Goal: Check status: Check status

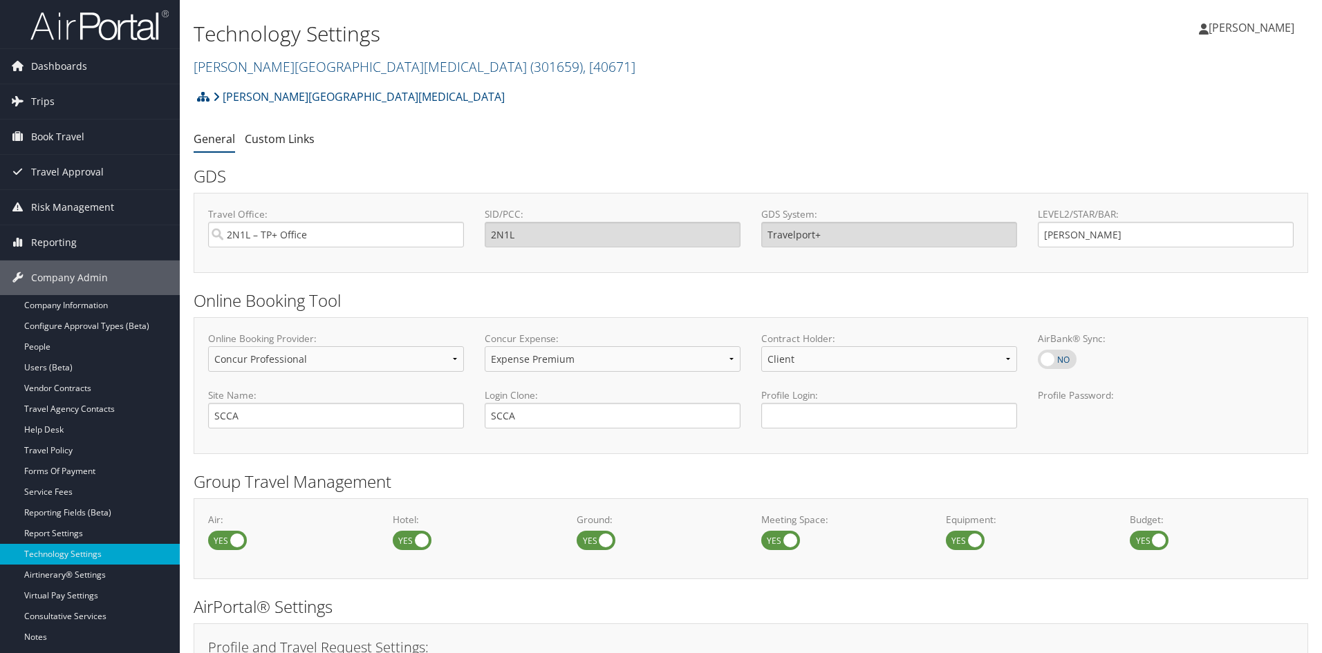
select select "4"
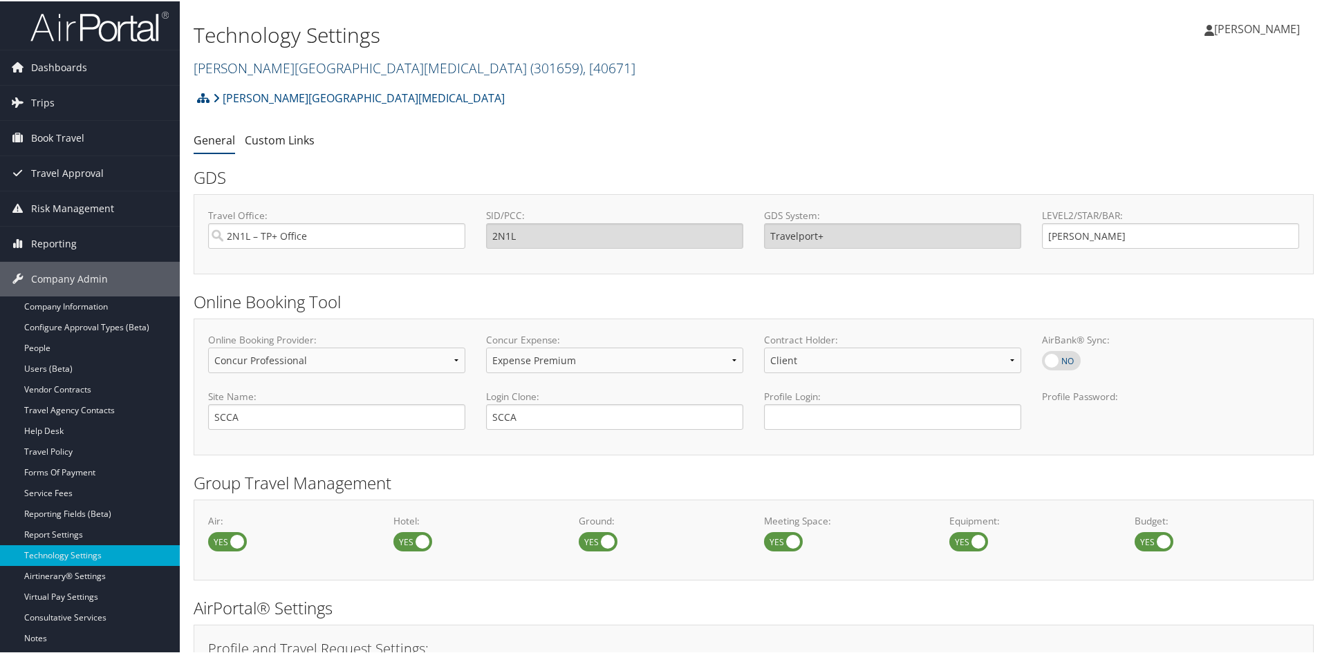
drag, startPoint x: 0, startPoint y: 0, endPoint x: 270, endPoint y: 66, distance: 278.1
click at [270, 66] on link "Fred Hutchinson Cancer Center ( 301659 ) , [ 40671 ]" at bounding box center [415, 66] width 442 height 19
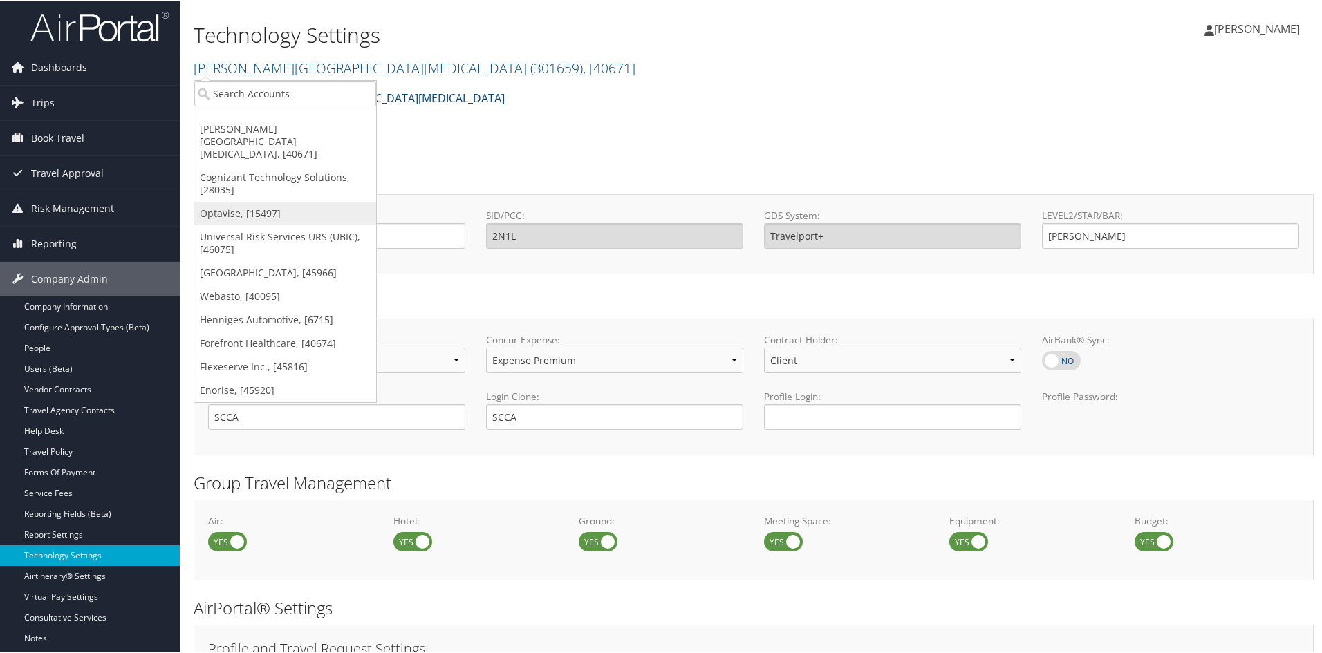
click at [267, 200] on link "Optavise, [15497]" at bounding box center [285, 212] width 182 height 24
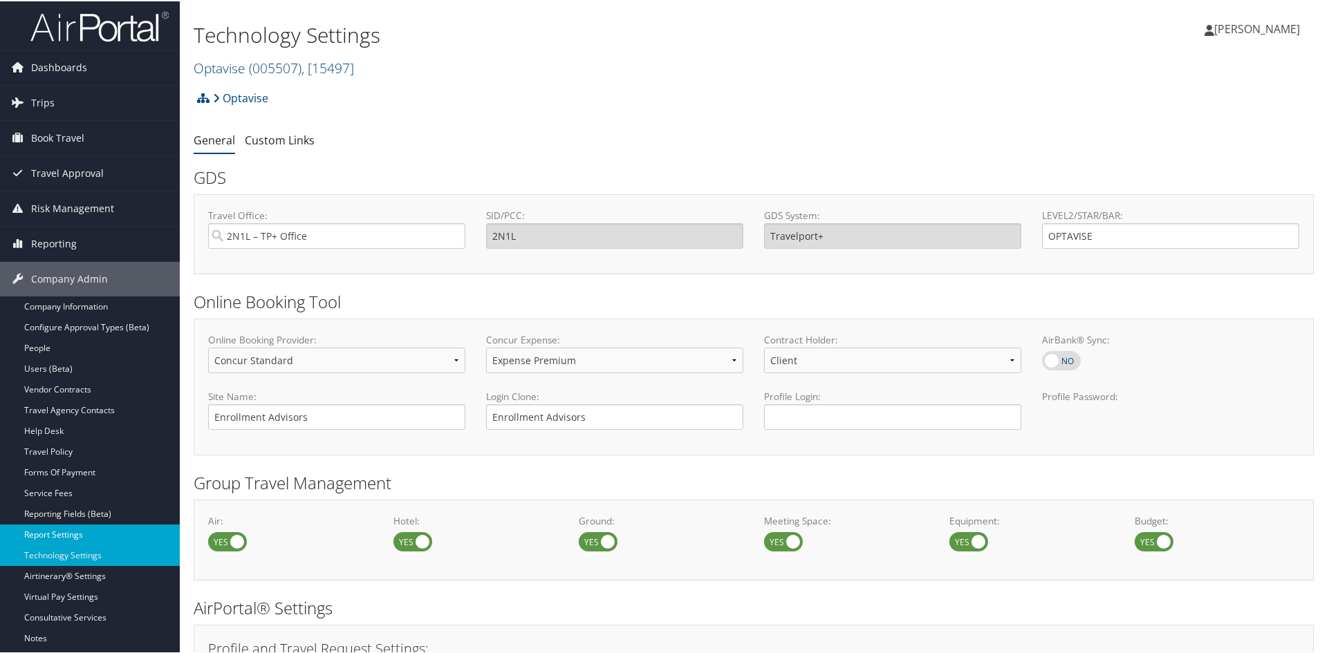
click at [71, 528] on link "Report Settings" at bounding box center [90, 533] width 180 height 21
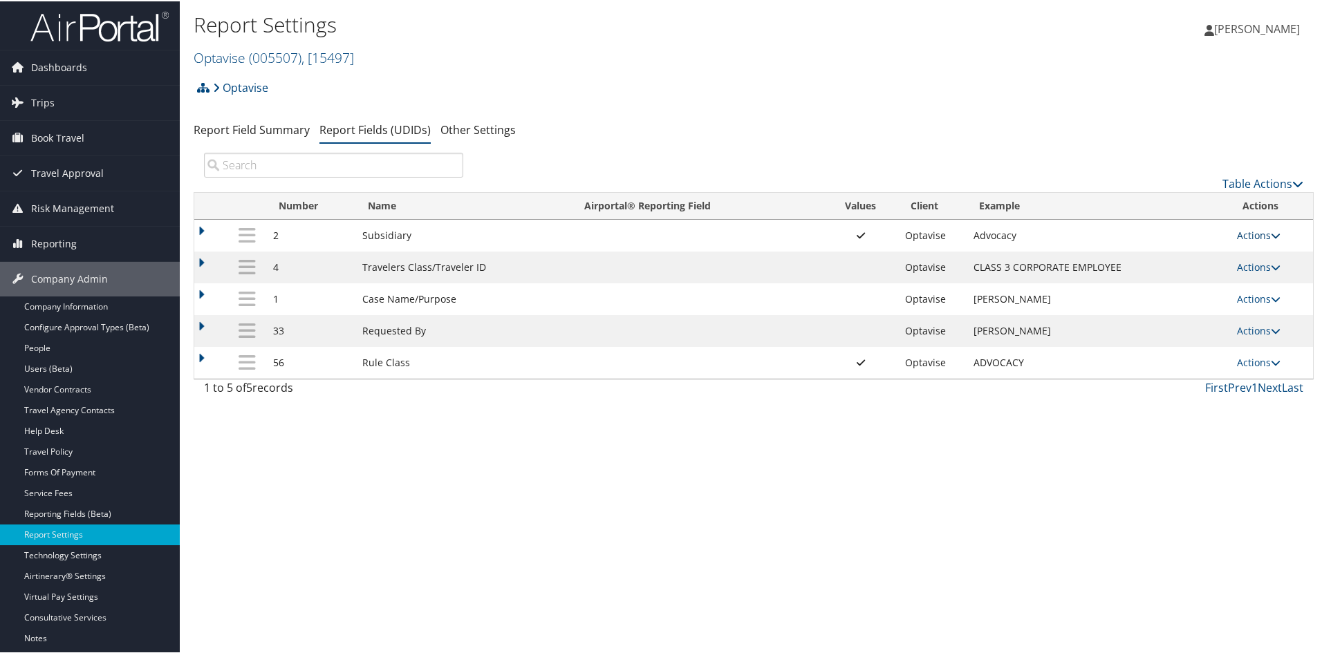
click at [1271, 236] on icon at bounding box center [1275, 234] width 10 height 10
click at [1190, 254] on link "Update Report Field Values" at bounding box center [1199, 255] width 149 height 24
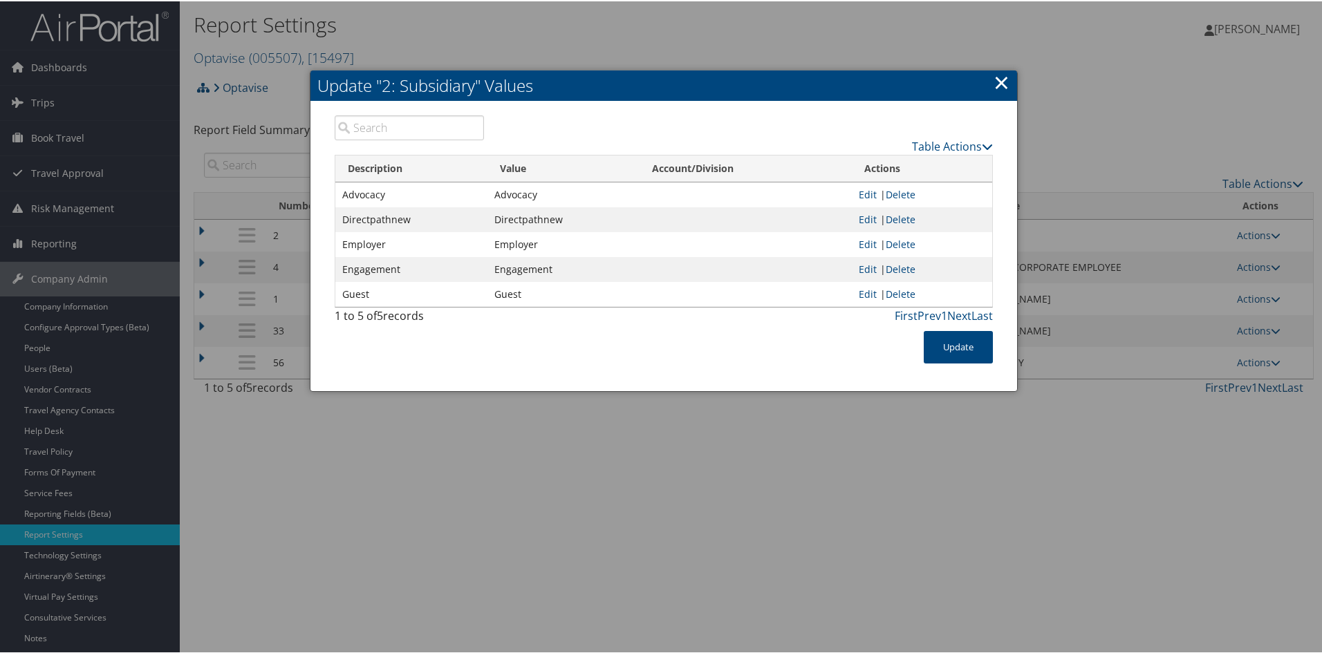
click at [997, 73] on link "×" at bounding box center [1001, 81] width 16 height 28
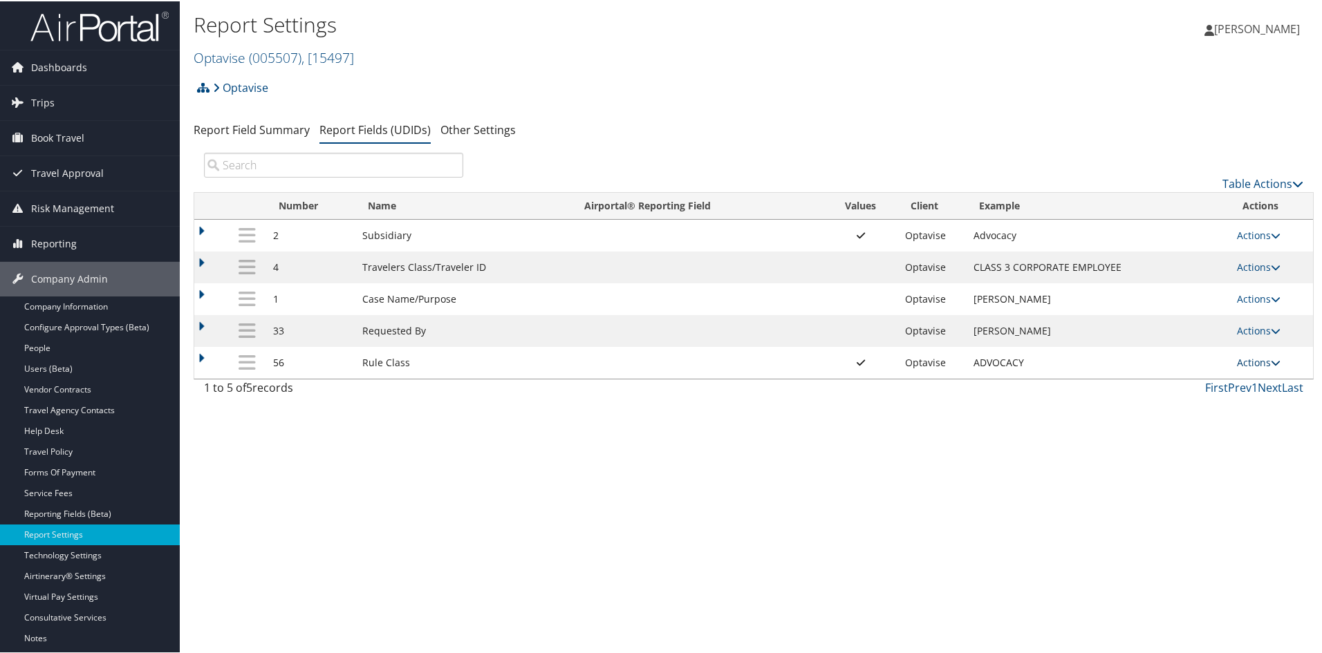
click at [1273, 357] on icon at bounding box center [1275, 362] width 10 height 10
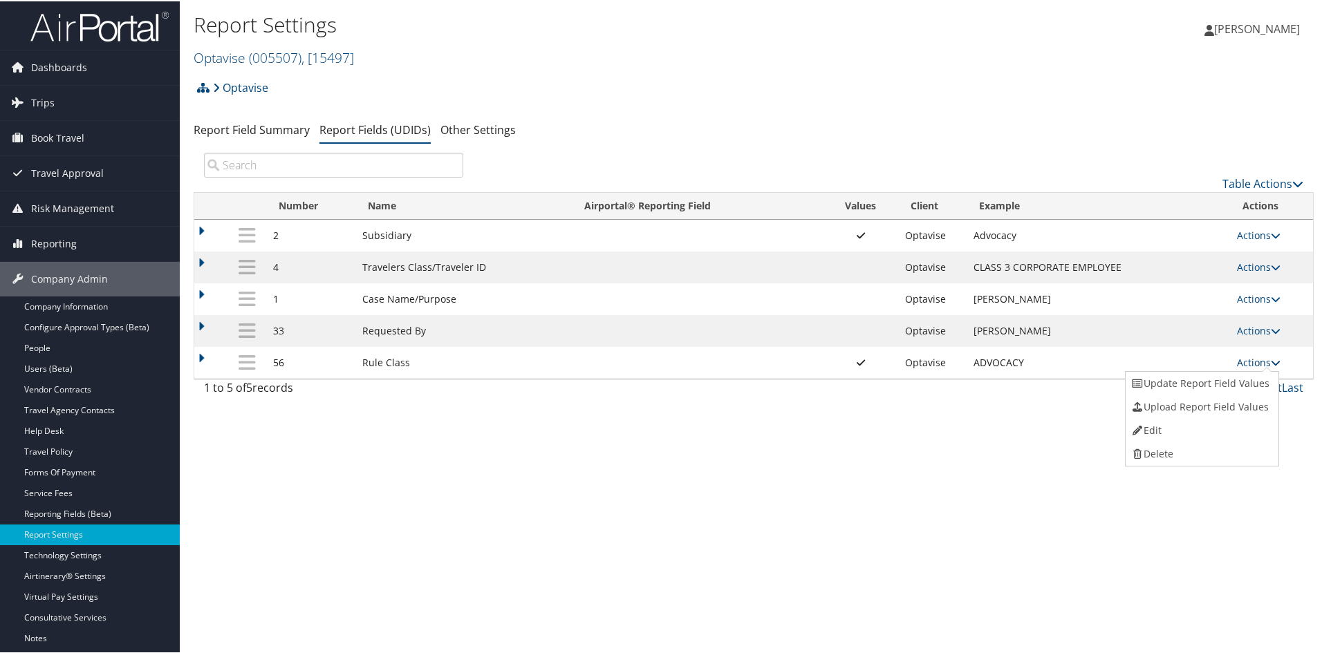
click at [1273, 357] on icon at bounding box center [1275, 362] width 10 height 10
click at [912, 453] on div "Report Settings Optavise ( 005507 ) , [ 15497 ] Optavise Fred Hutchinson Cancer…" at bounding box center [753, 326] width 1147 height 653
click at [1272, 260] on link "Actions" at bounding box center [1259, 265] width 44 height 13
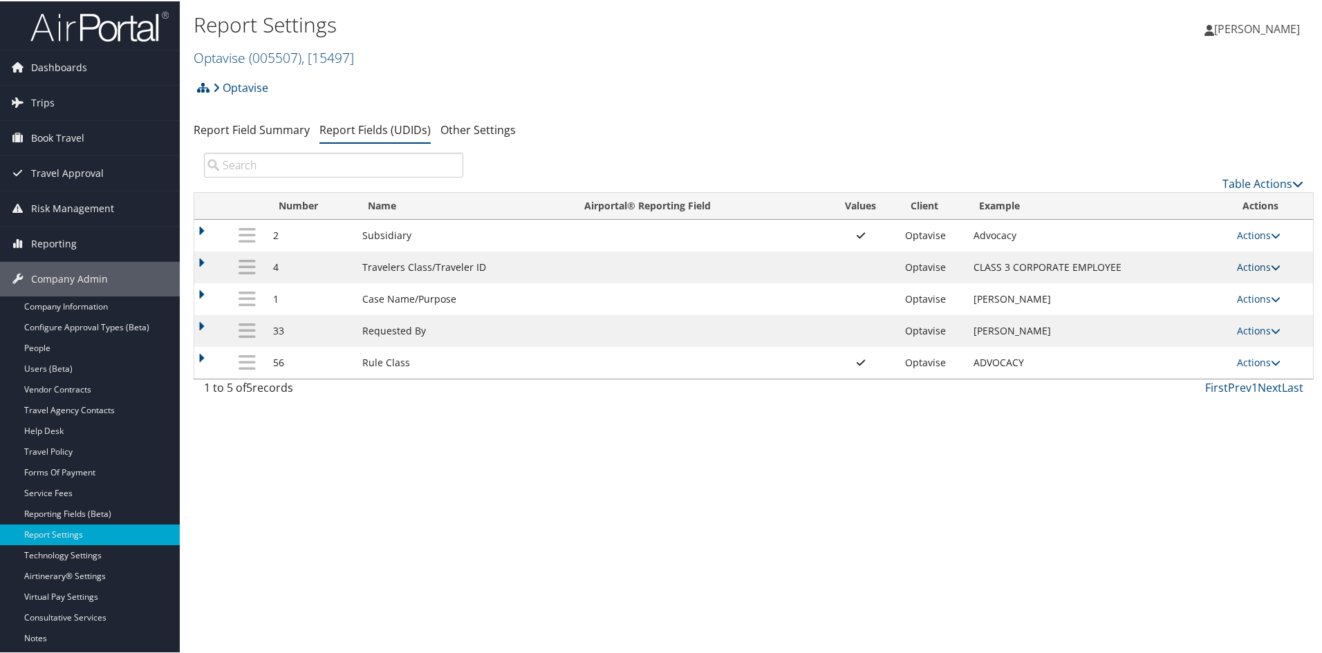
click at [1270, 260] on link "Actions" at bounding box center [1259, 265] width 44 height 13
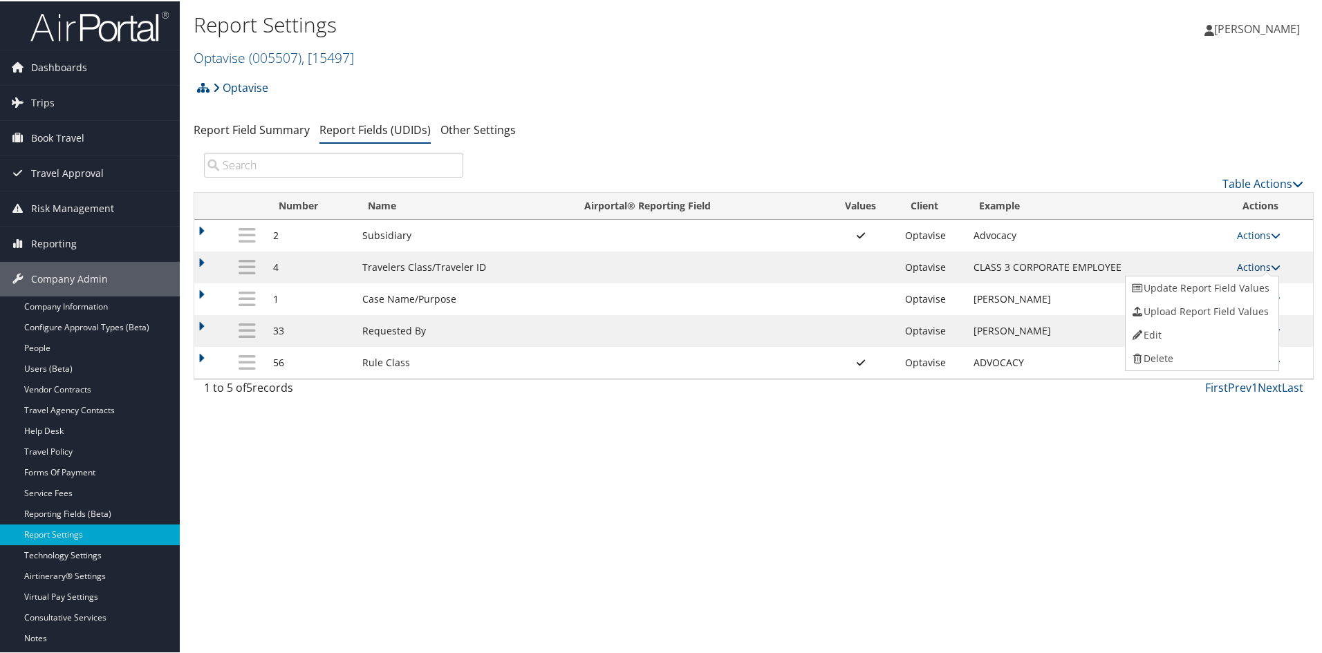
click at [1270, 260] on link "Actions" at bounding box center [1259, 265] width 44 height 13
click at [1270, 261] on icon at bounding box center [1275, 266] width 10 height 10
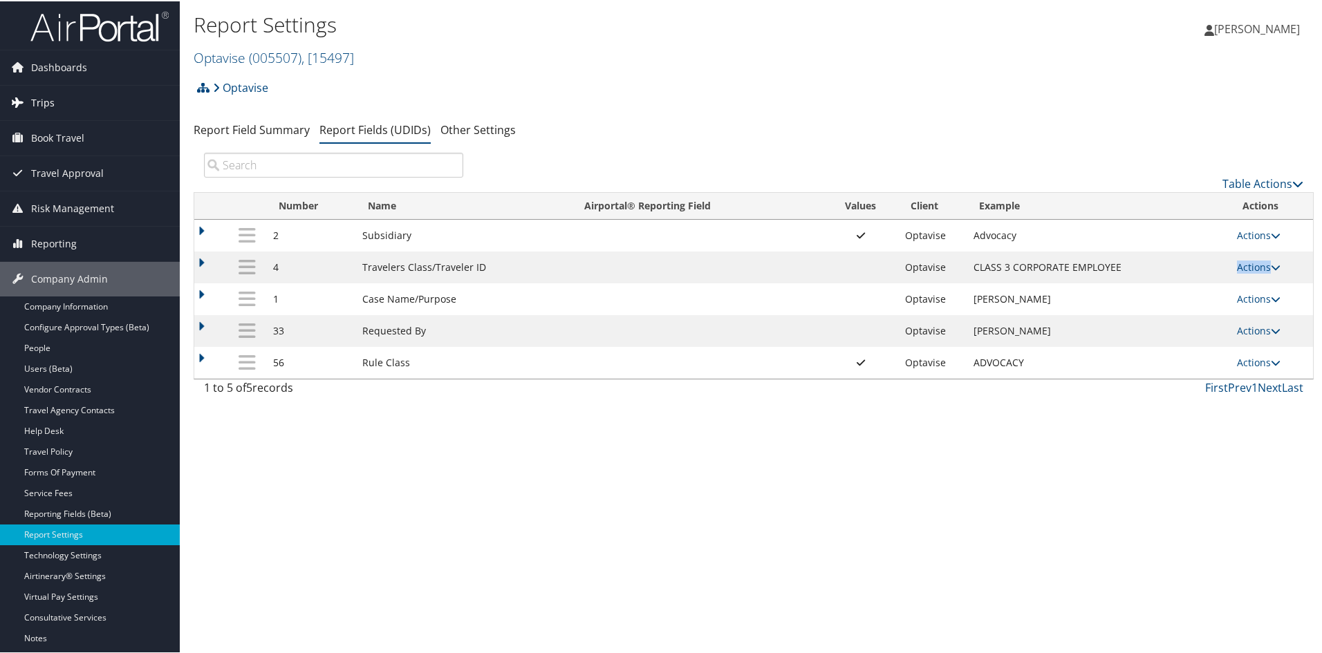
click at [44, 103] on span "Trips" at bounding box center [43, 101] width 24 height 35
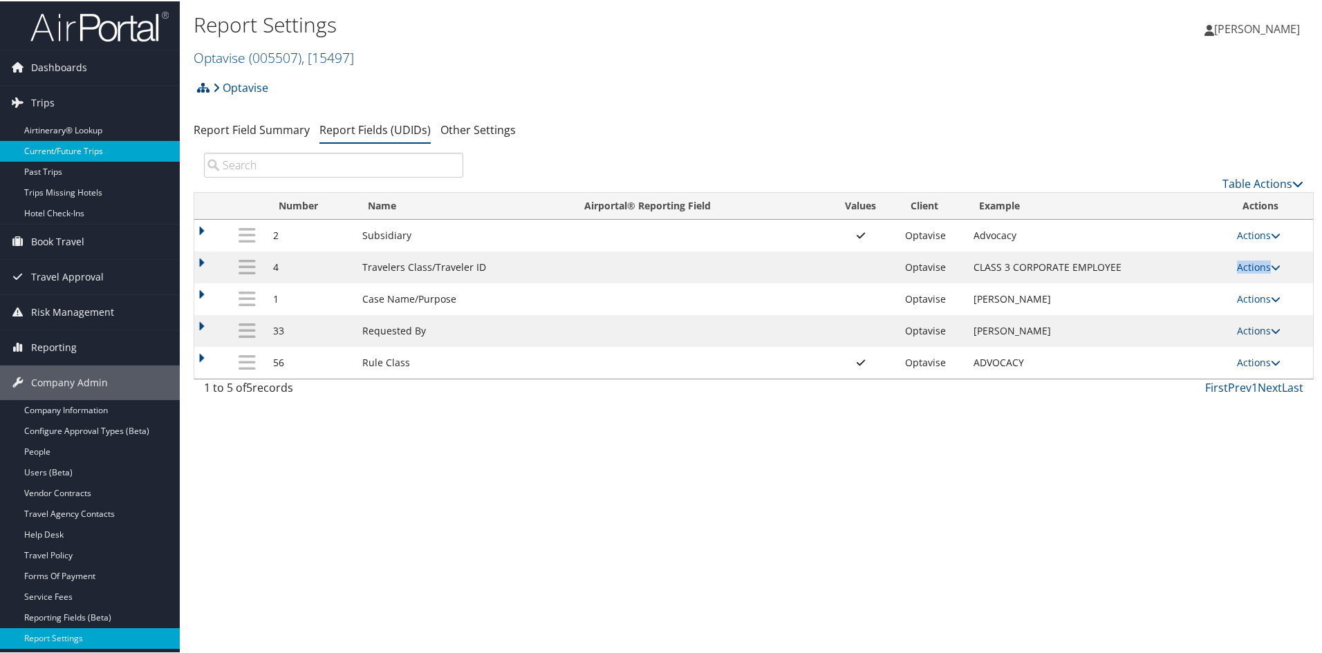
click at [53, 141] on link "Current/Future Trips" at bounding box center [90, 150] width 180 height 21
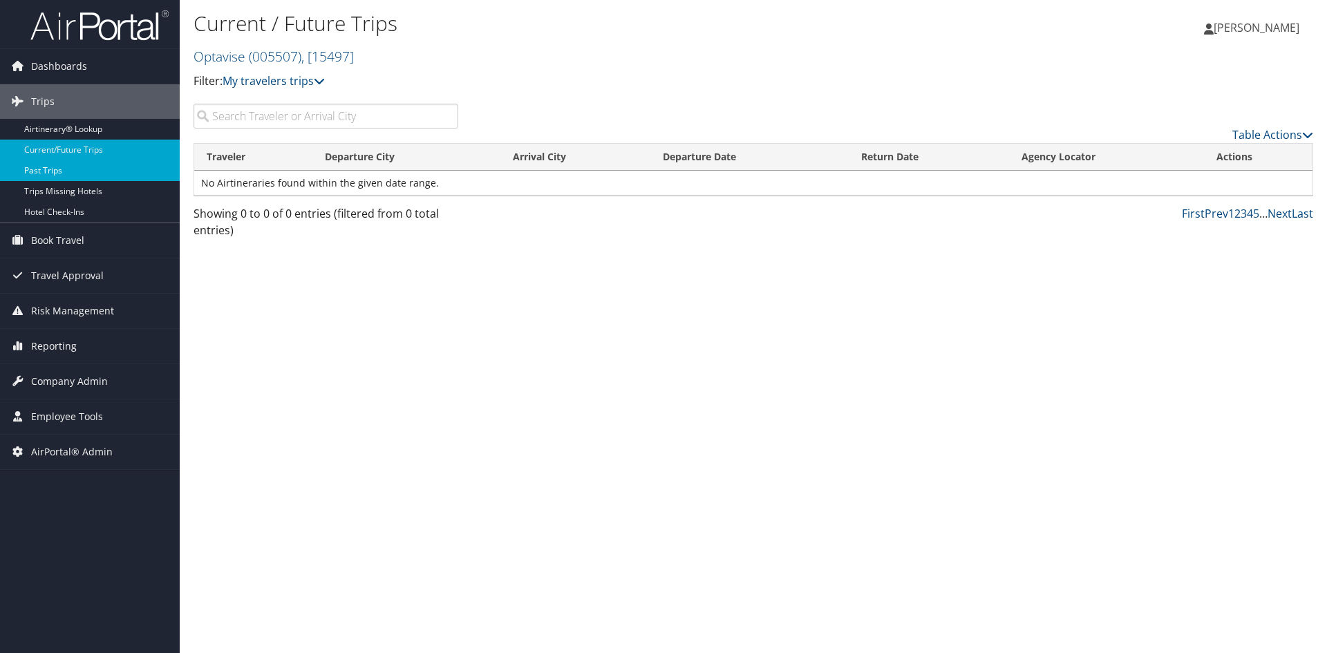
click at [53, 162] on link "Past Trips" at bounding box center [90, 170] width 180 height 21
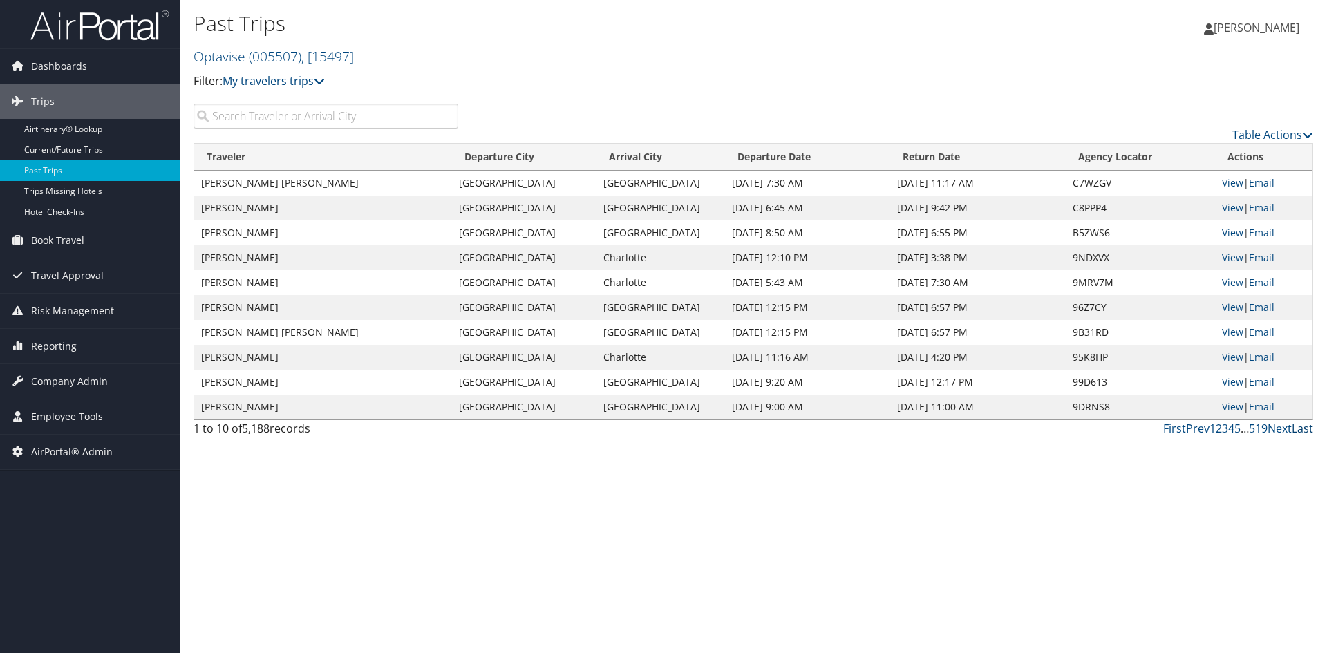
click at [1303, 426] on link "Last" at bounding box center [1302, 428] width 21 height 15
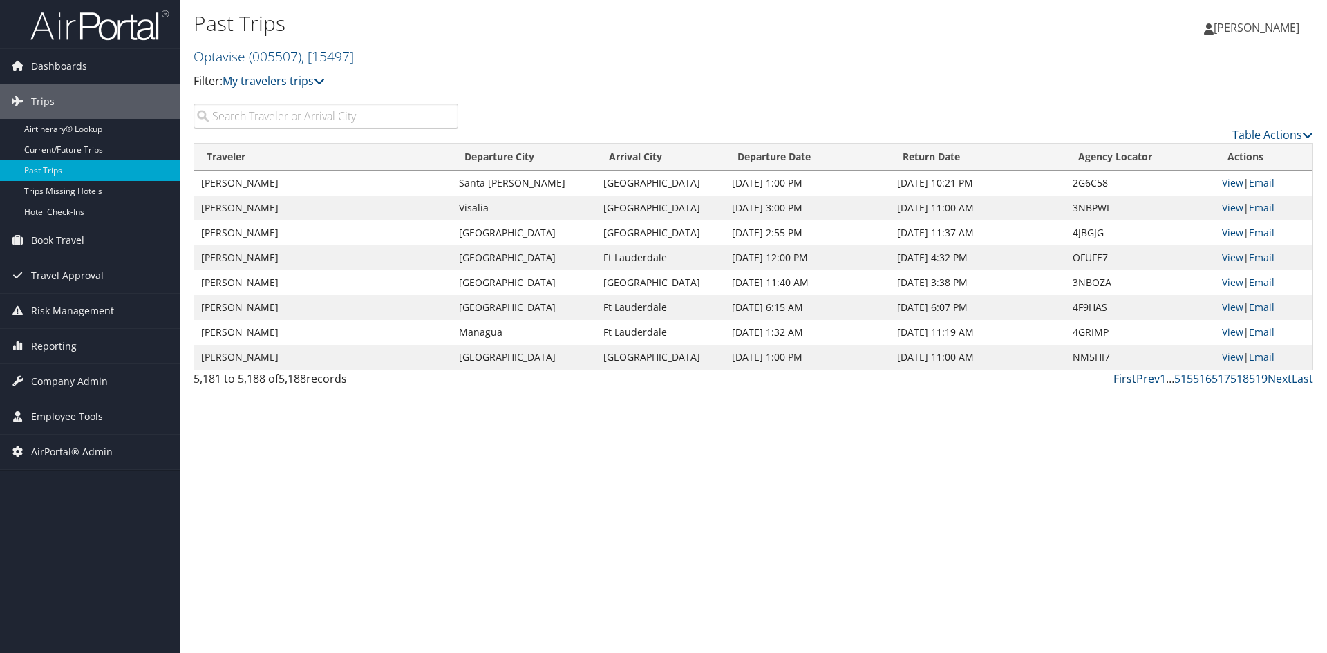
click at [1131, 379] on link "First" at bounding box center [1125, 378] width 23 height 15
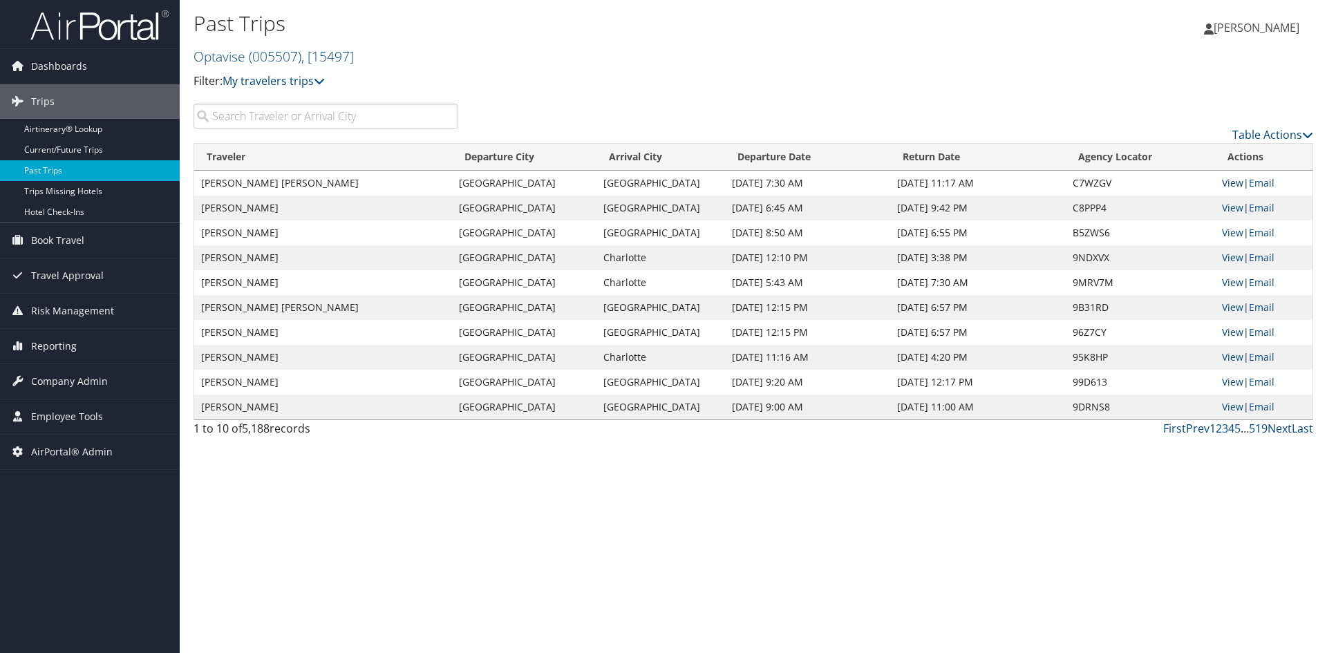
click at [1228, 177] on link "View" at bounding box center [1232, 182] width 21 height 13
click at [1230, 201] on link "View" at bounding box center [1232, 207] width 21 height 13
click at [61, 382] on span "Company Admin" at bounding box center [69, 381] width 77 height 35
click at [88, 385] on span "Company Admin" at bounding box center [69, 381] width 77 height 35
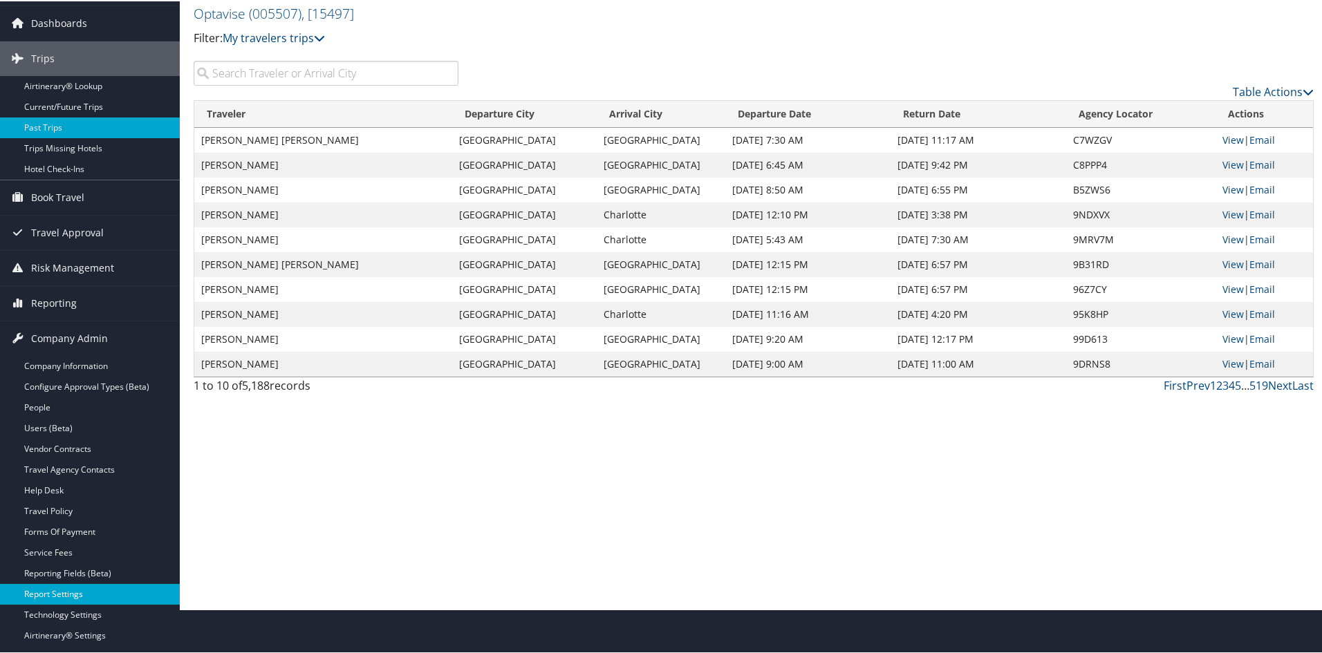
scroll to position [69, 0]
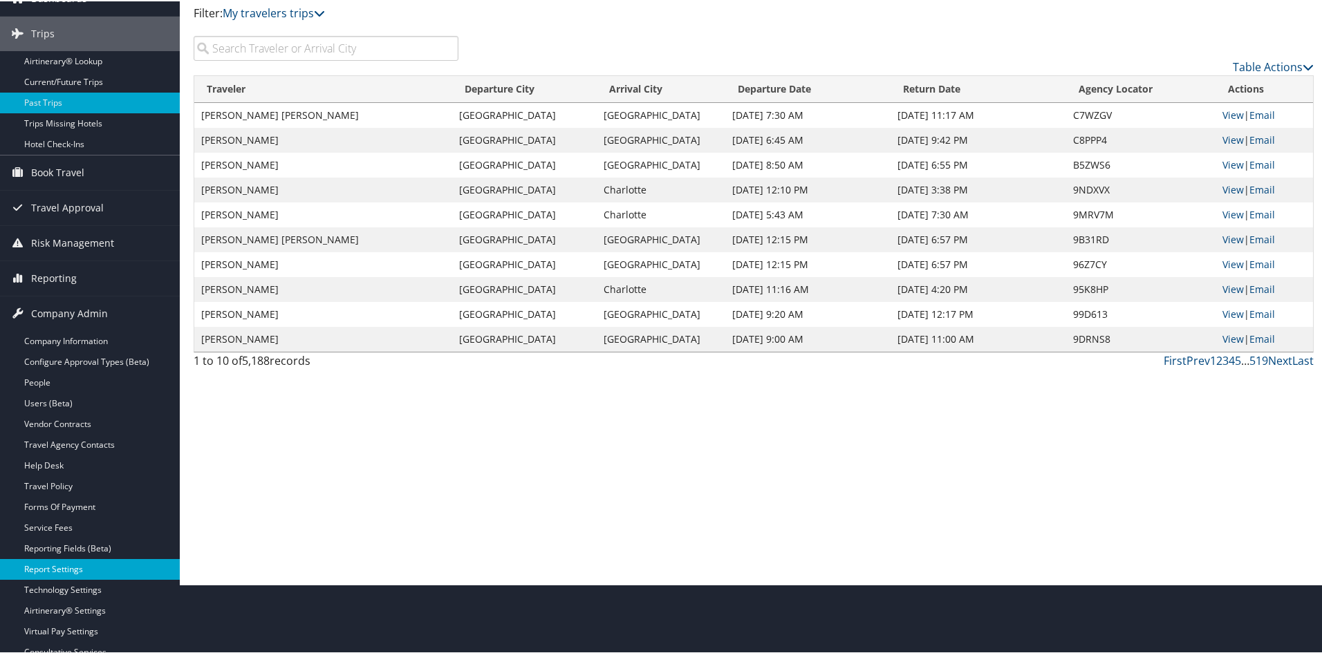
click at [83, 559] on link "Report Settings" at bounding box center [90, 568] width 180 height 21
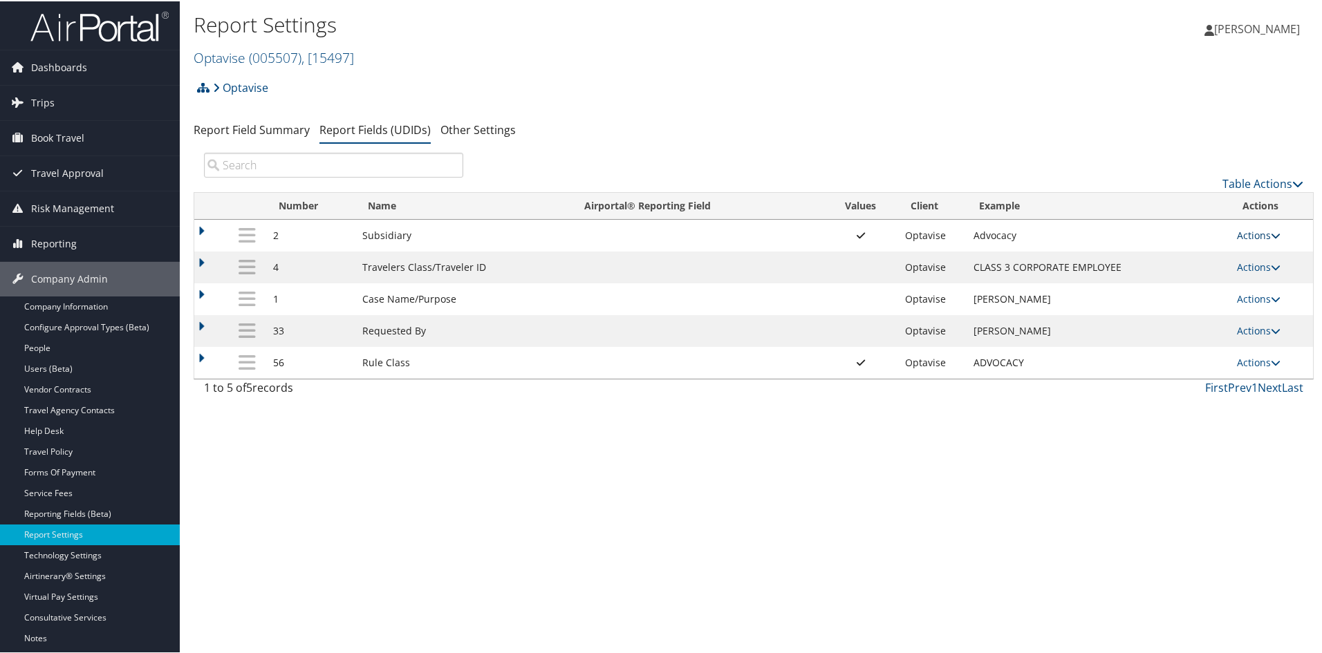
click at [1275, 231] on icon at bounding box center [1275, 234] width 10 height 10
click at [1164, 260] on link "Update Report Field Values" at bounding box center [1199, 255] width 149 height 24
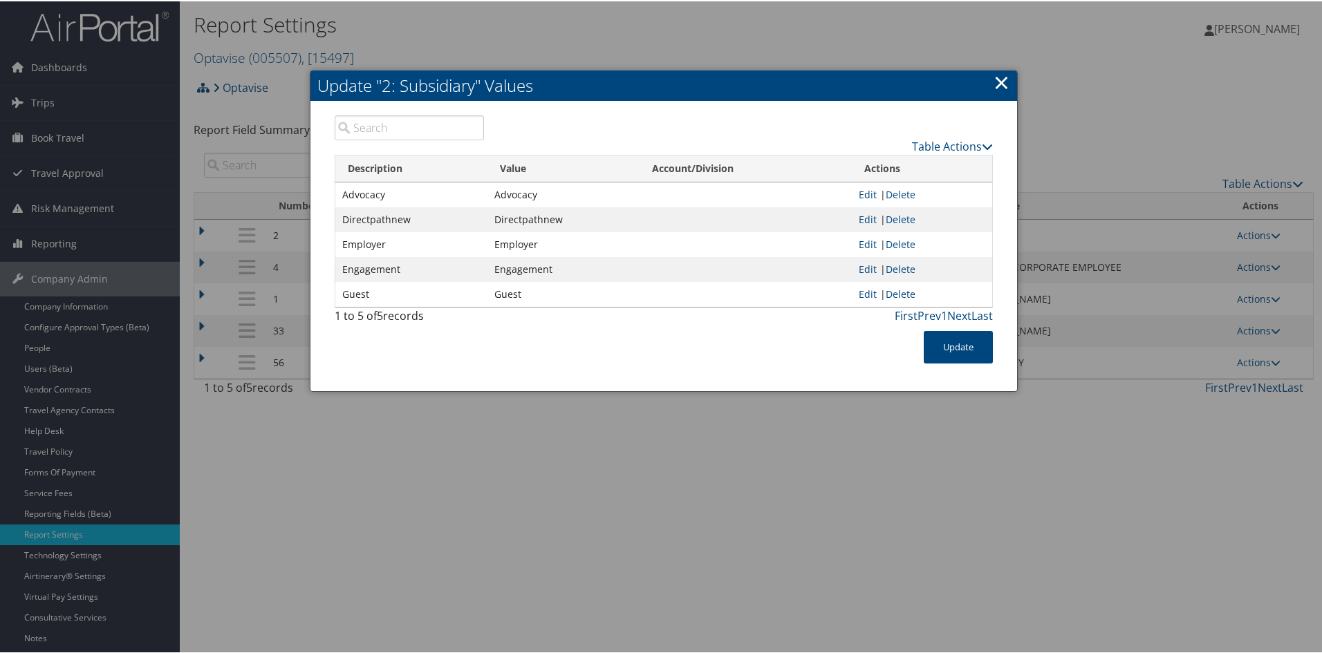
click at [1002, 80] on link "×" at bounding box center [1001, 81] width 16 height 28
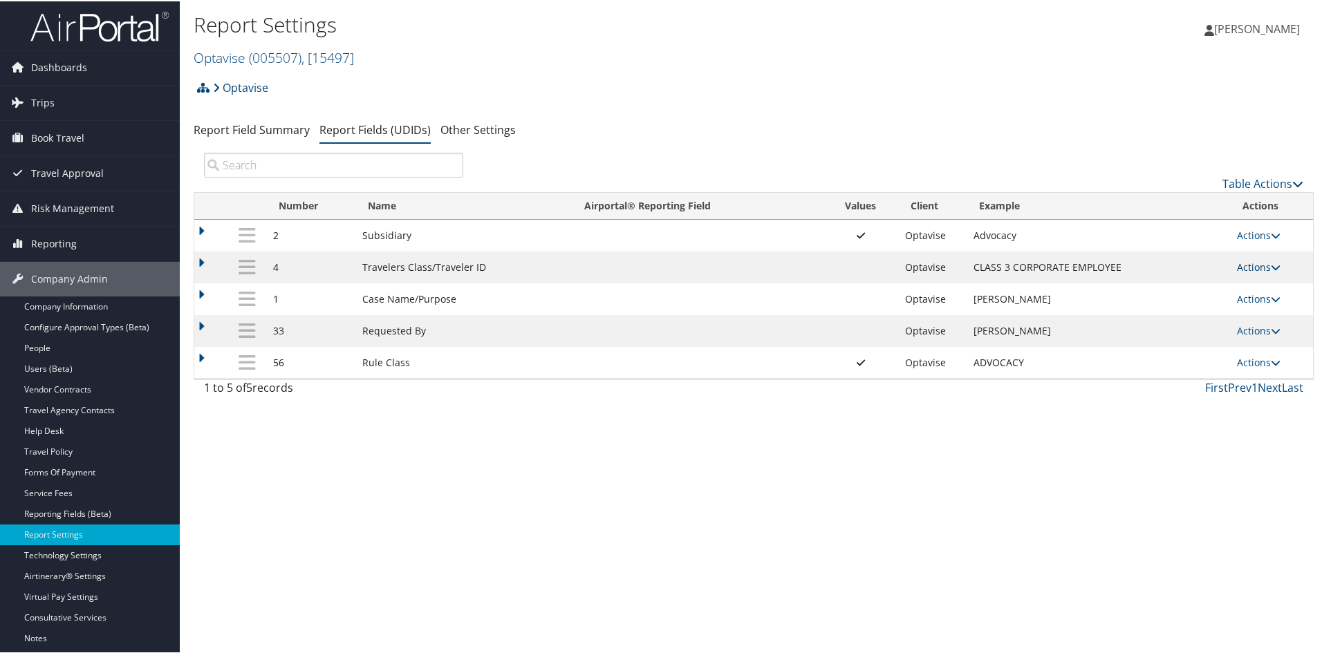
click at [1270, 263] on icon at bounding box center [1275, 266] width 10 height 10
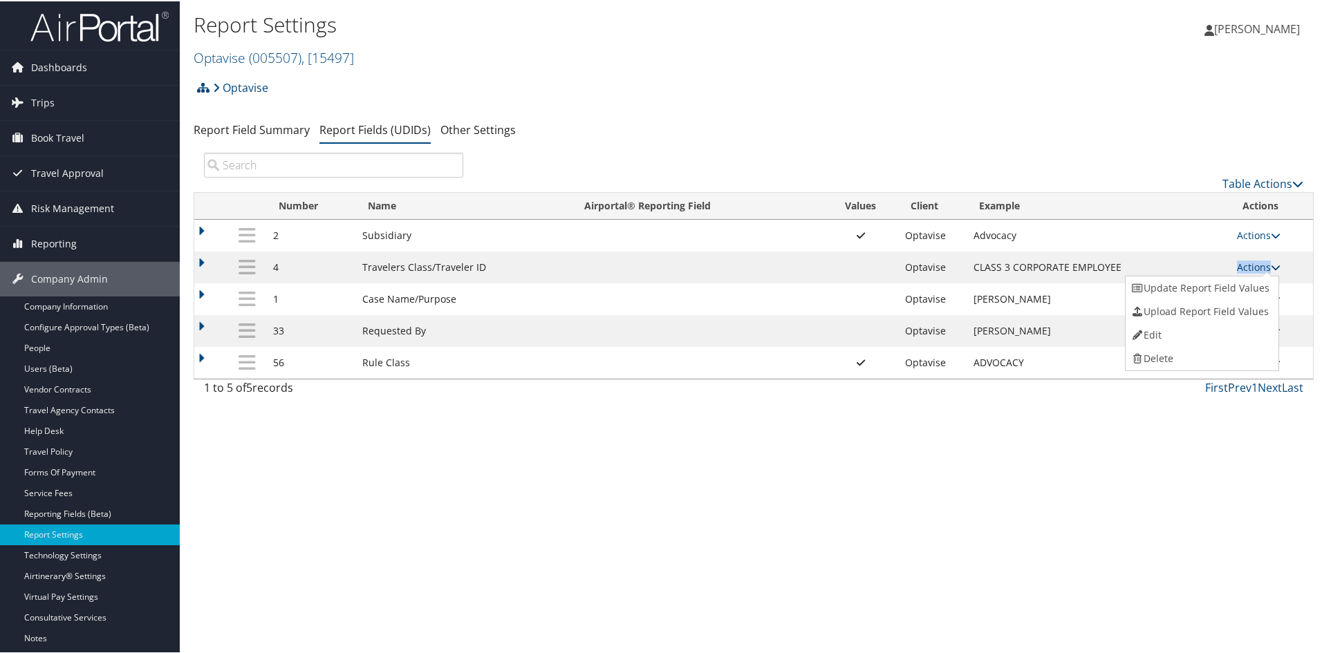
click at [1270, 263] on icon at bounding box center [1275, 266] width 10 height 10
click at [1273, 259] on link "Actions" at bounding box center [1259, 265] width 44 height 13
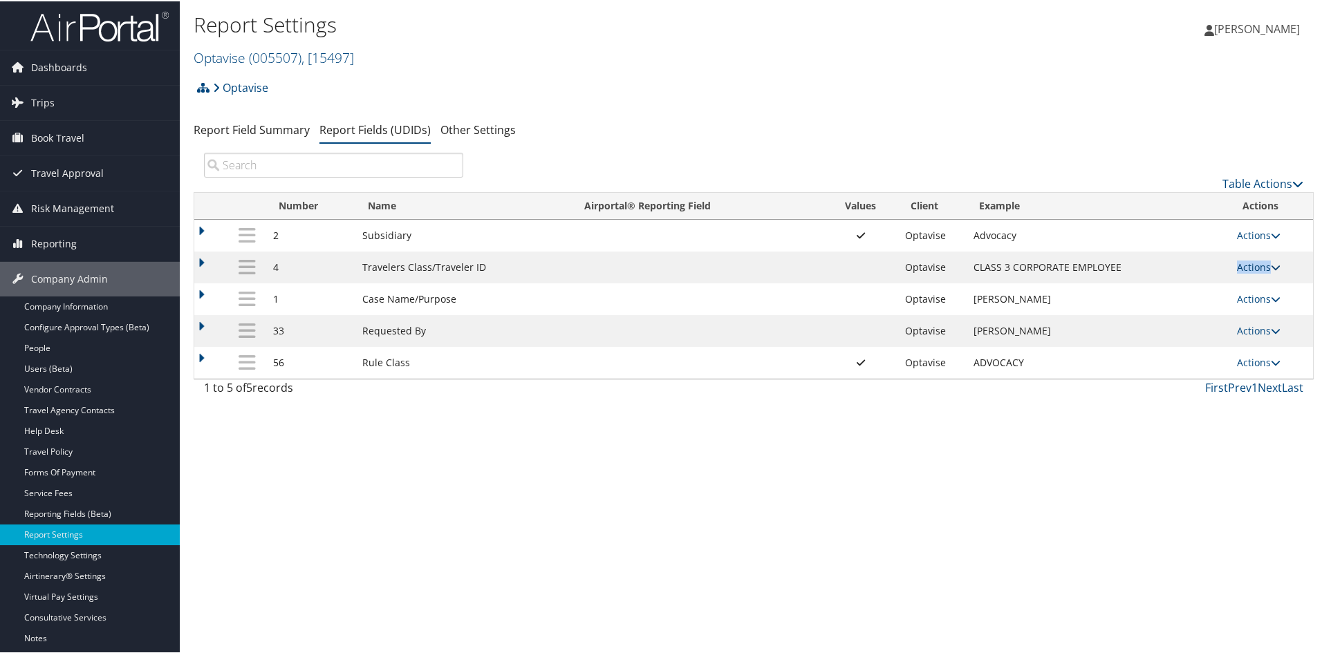
click at [1273, 259] on link "Actions" at bounding box center [1259, 265] width 44 height 13
click at [1271, 260] on link "Actions" at bounding box center [1259, 265] width 44 height 13
click at [1261, 260] on link "Actions" at bounding box center [1259, 265] width 44 height 13
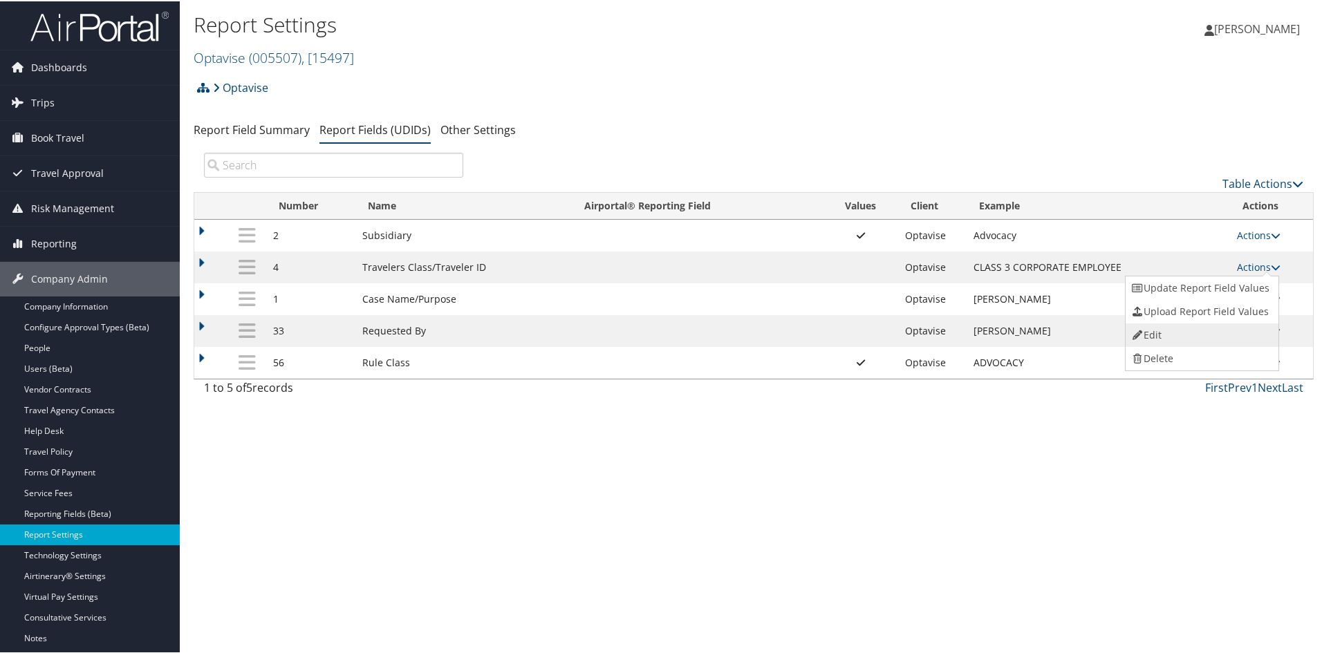
click at [1187, 323] on link "Edit" at bounding box center [1199, 334] width 149 height 24
select select "both"
select select "profiled"
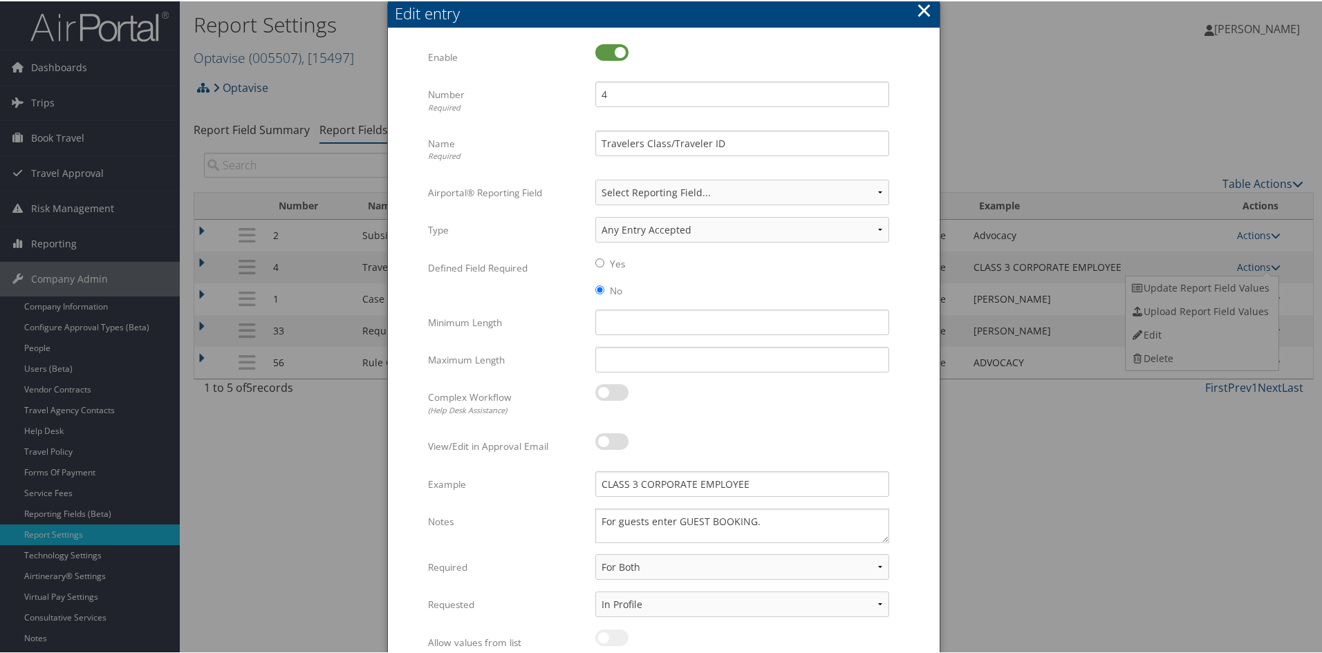
click at [919, 10] on button "×" at bounding box center [924, 9] width 16 height 28
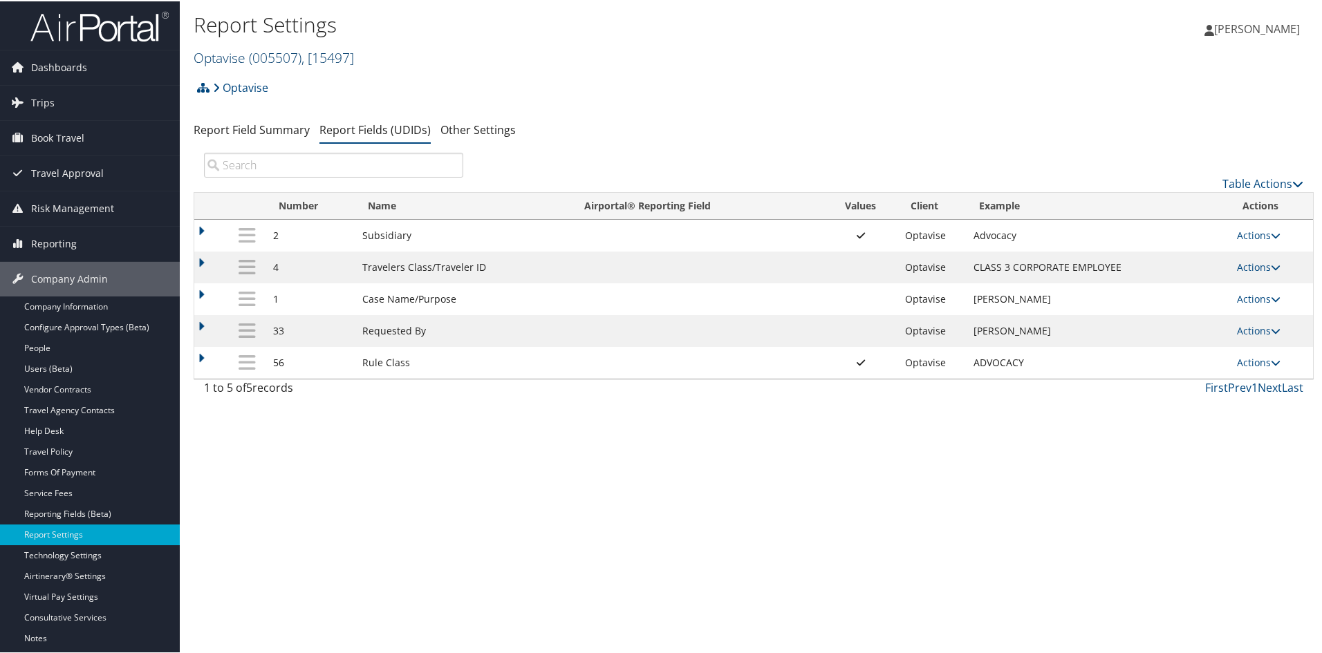
click at [220, 51] on link "Optavise ( 005507 ) , [ 15497 ]" at bounding box center [274, 56] width 160 height 19
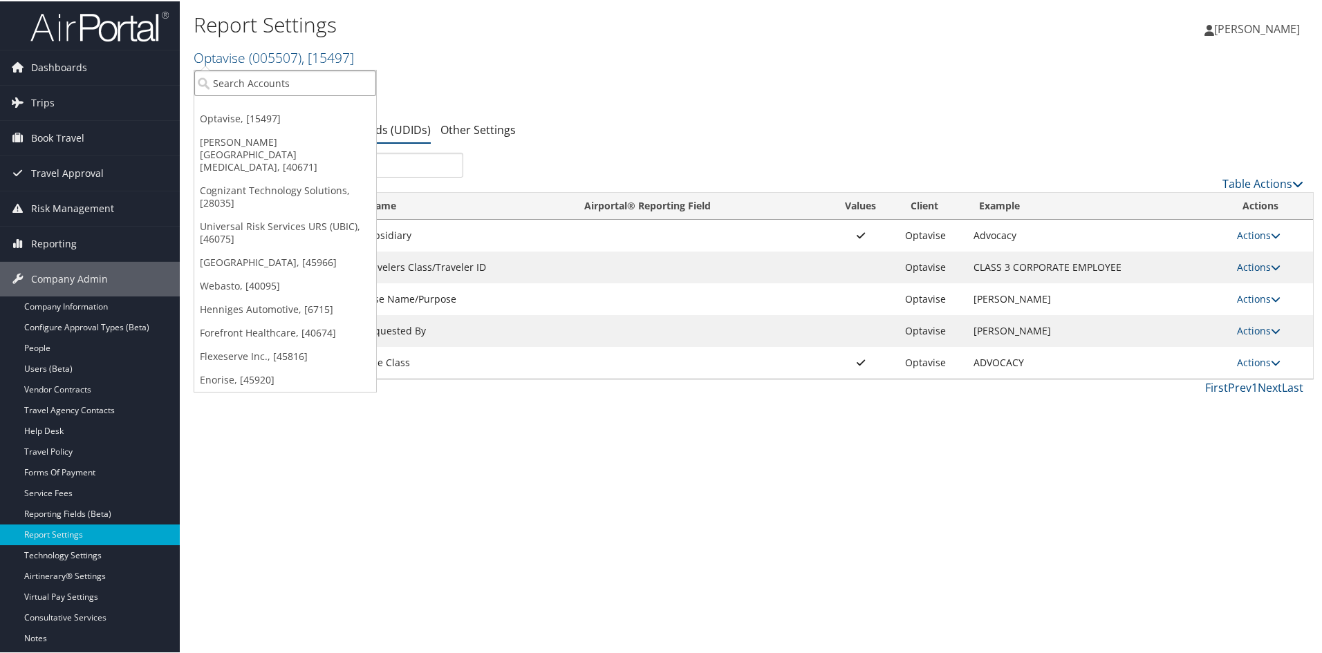
click at [244, 83] on input "search" at bounding box center [285, 82] width 182 height 26
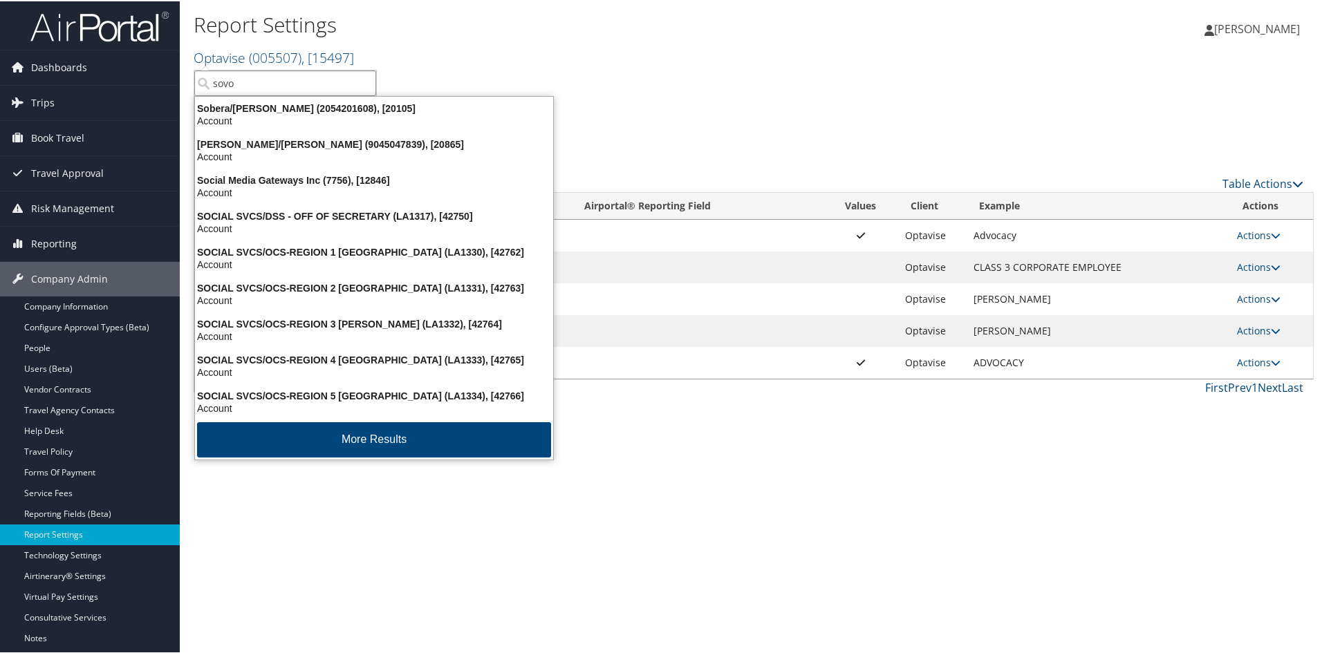
type input "sovos"
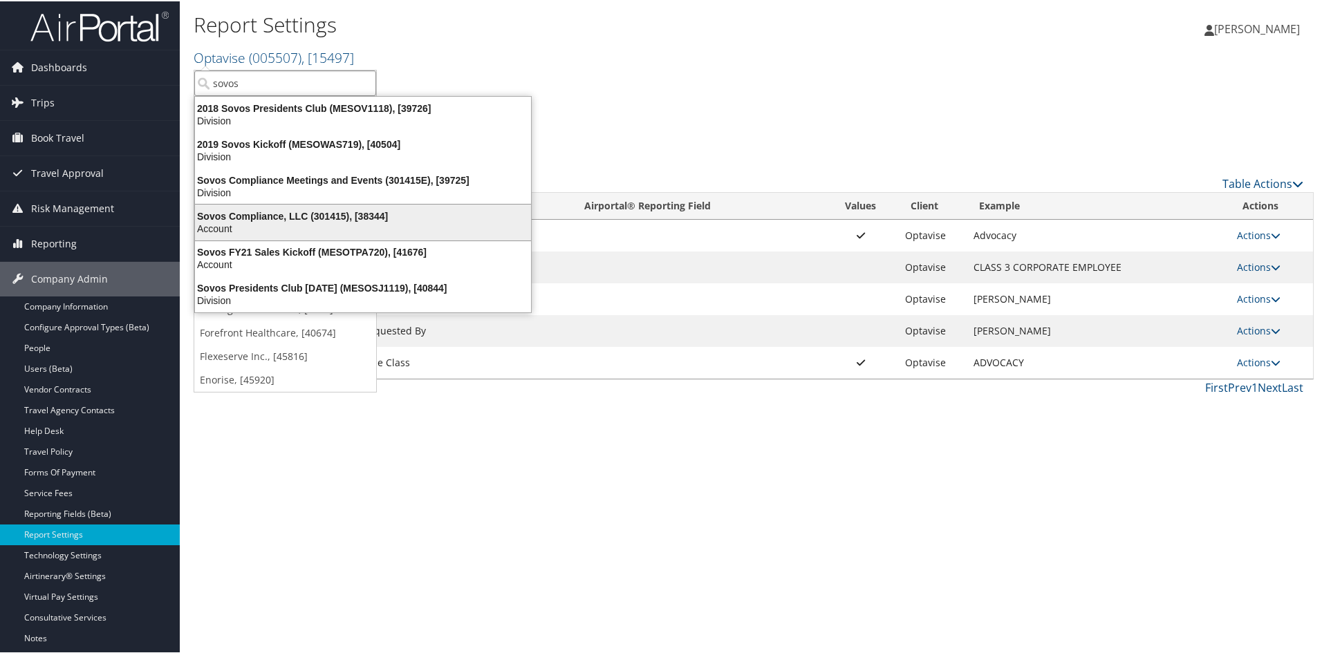
click at [250, 215] on div "Sovos Compliance, LLC (301415), [38344]" at bounding box center [363, 215] width 353 height 12
click at [250, 215] on th ": activate to sort column descending" at bounding box center [247, 204] width 38 height 27
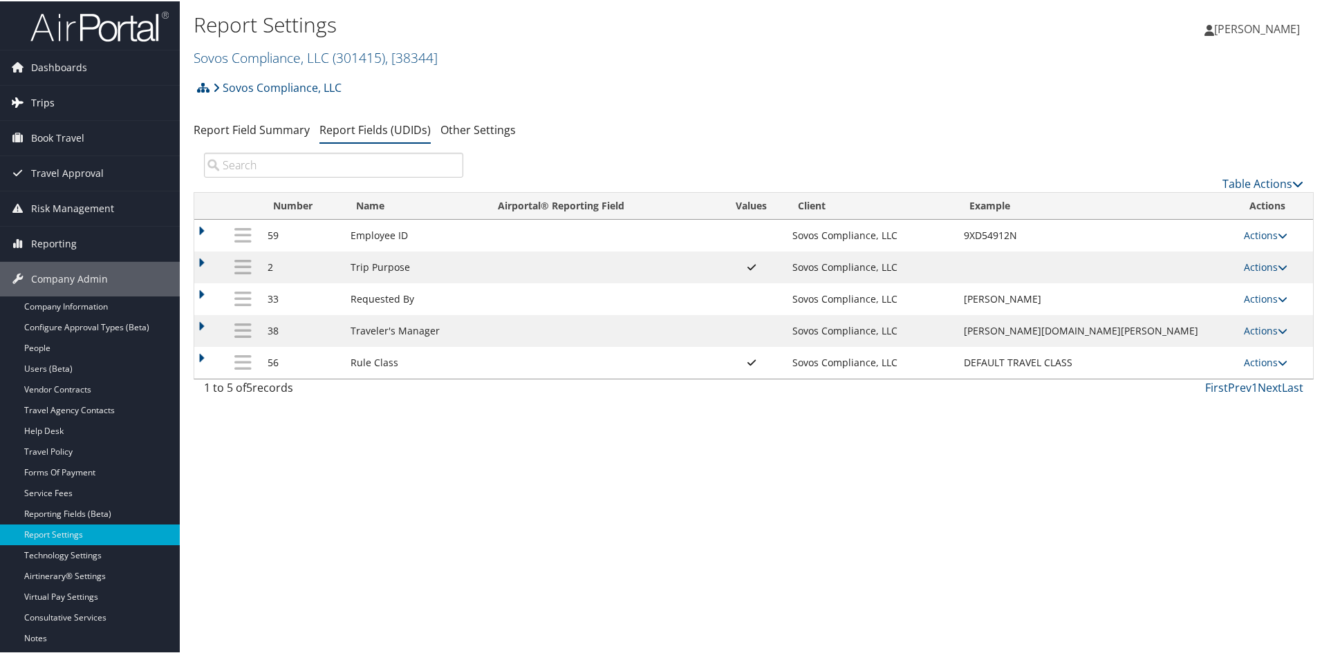
click at [37, 98] on span "Trips" at bounding box center [43, 101] width 24 height 35
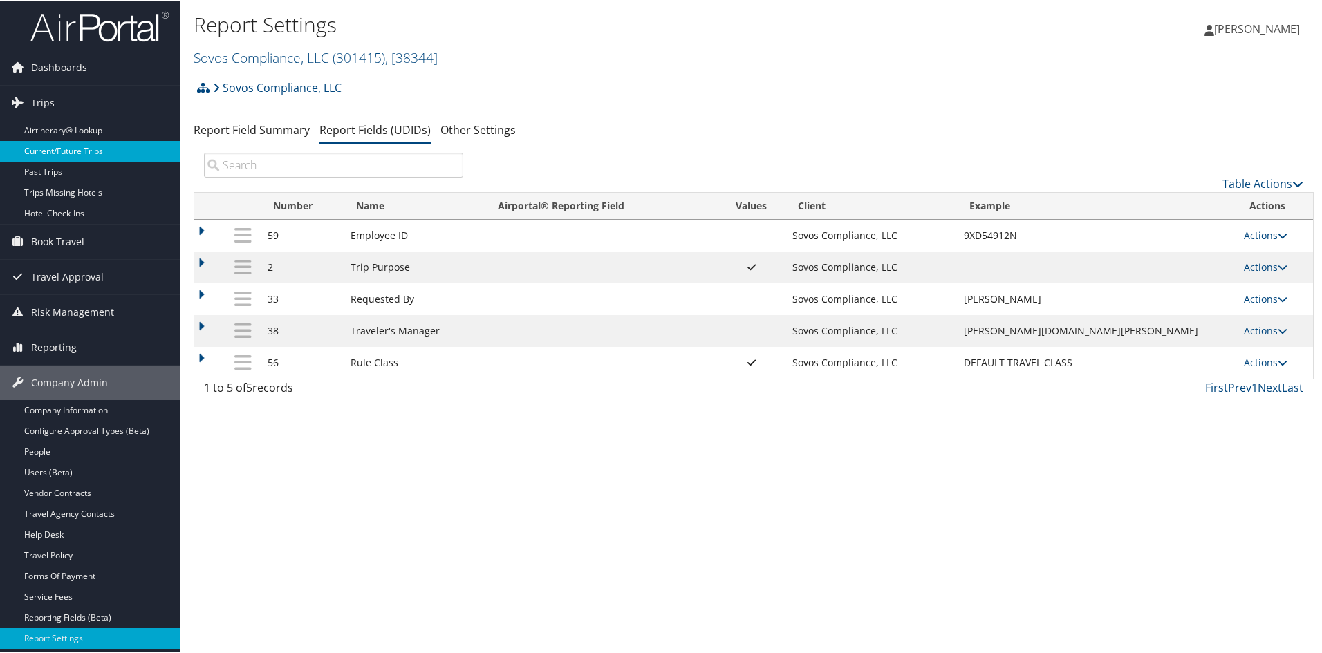
click at [53, 148] on link "Current/Future Trips" at bounding box center [90, 150] width 180 height 21
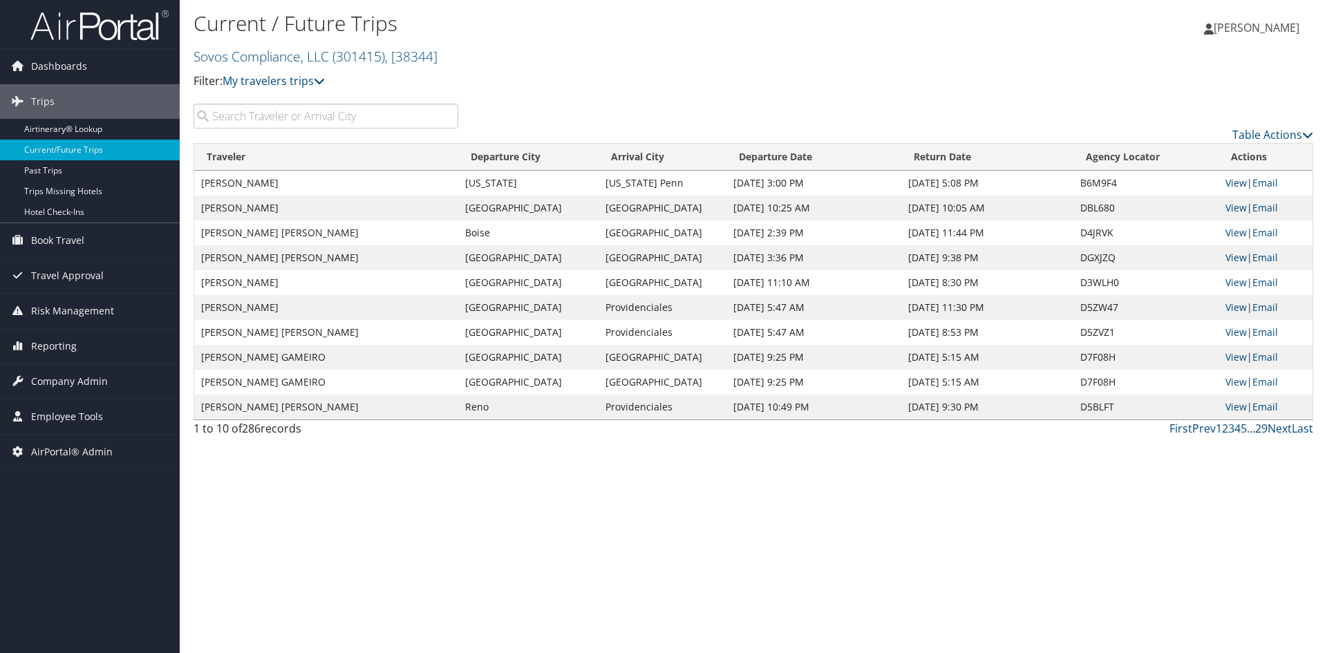
click at [1228, 178] on link "View" at bounding box center [1236, 182] width 21 height 13
click at [1228, 209] on link "View" at bounding box center [1236, 207] width 21 height 13
click at [1230, 205] on link "View" at bounding box center [1236, 207] width 21 height 13
click at [233, 50] on link "Sovos Compliance, LLC ( 301415 ) , [ 38344 ]" at bounding box center [316, 56] width 244 height 19
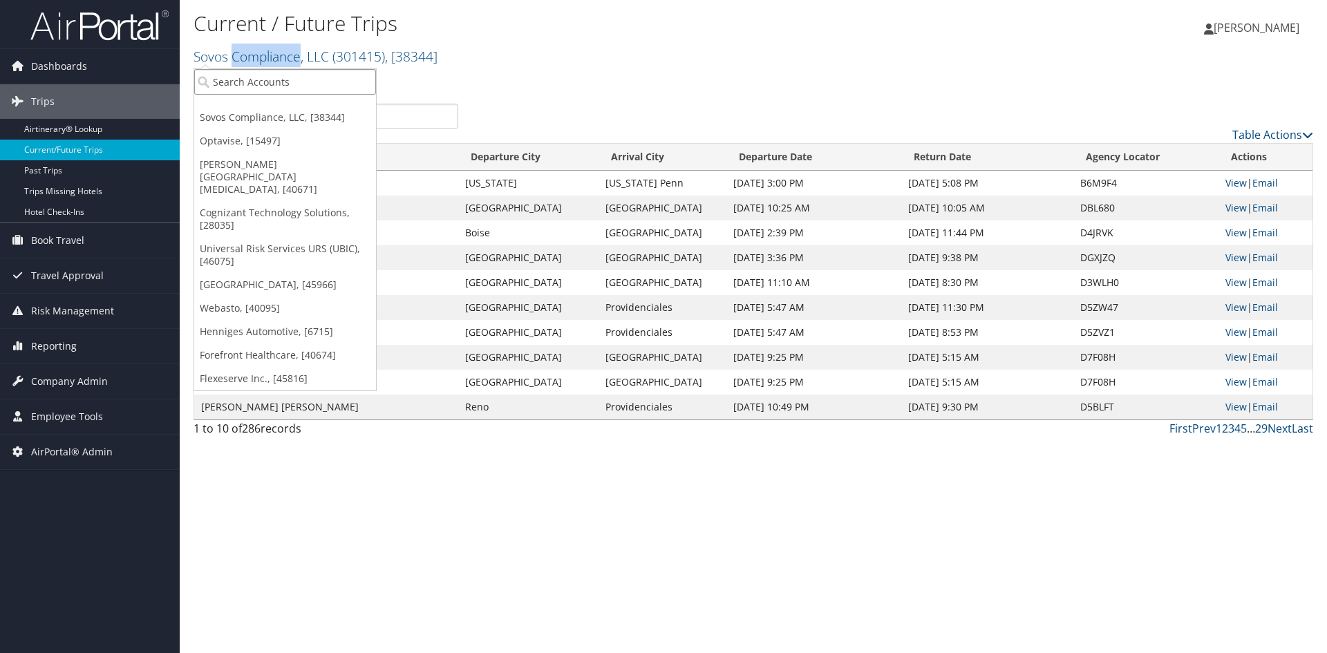
click at [239, 84] on input "search" at bounding box center [285, 82] width 182 height 26
type input "burg si"
click at [229, 105] on div "Burg Simpson (936450), [3146]" at bounding box center [287, 107] width 201 height 12
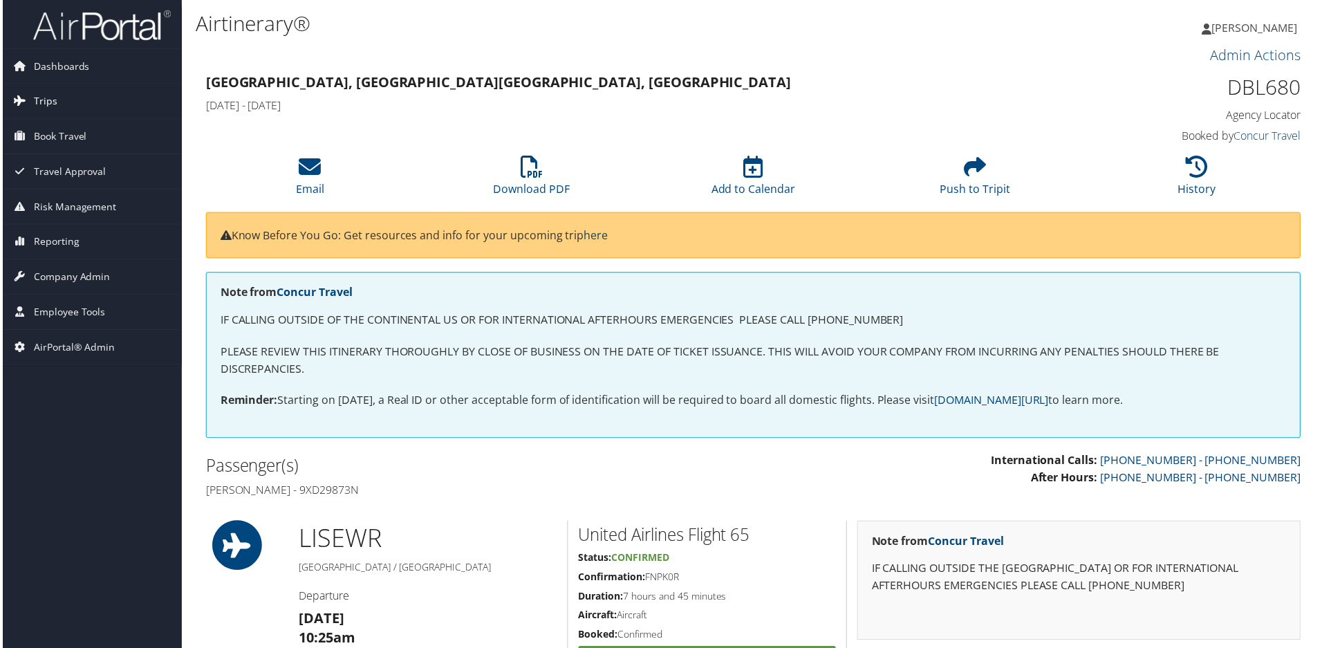
click at [44, 104] on span "Trips" at bounding box center [43, 101] width 24 height 35
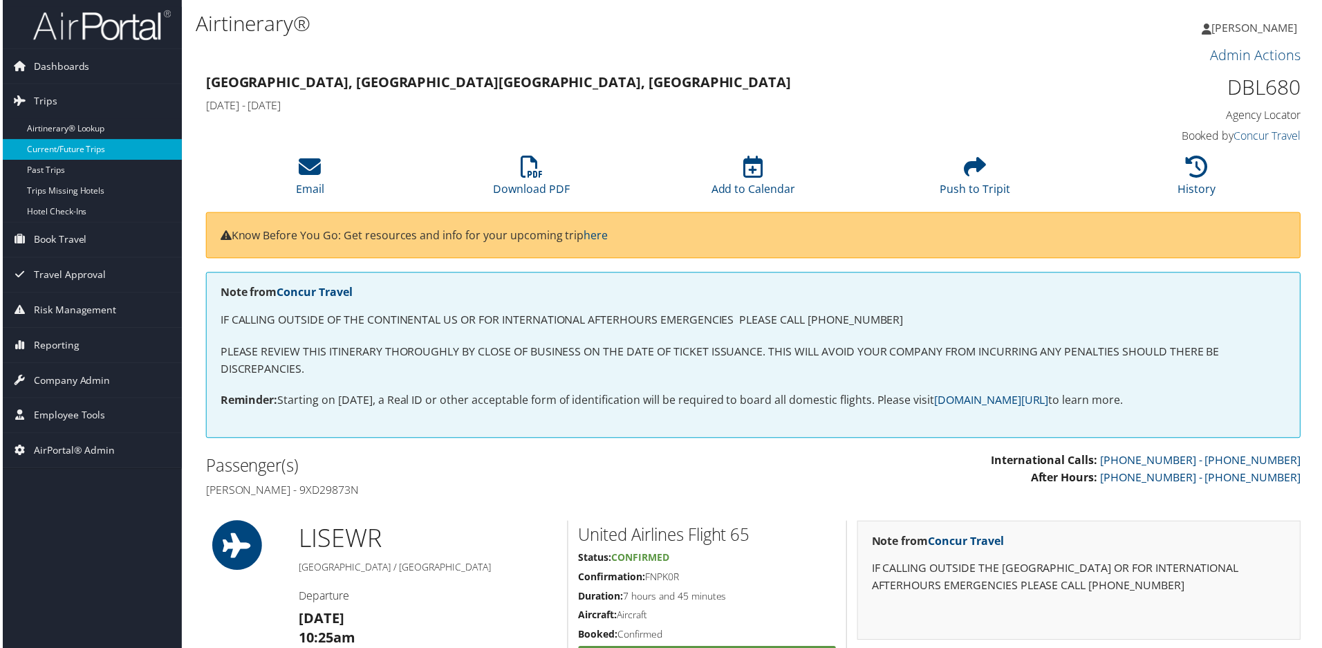
click at [58, 146] on link "Current/Future Trips" at bounding box center [90, 150] width 180 height 21
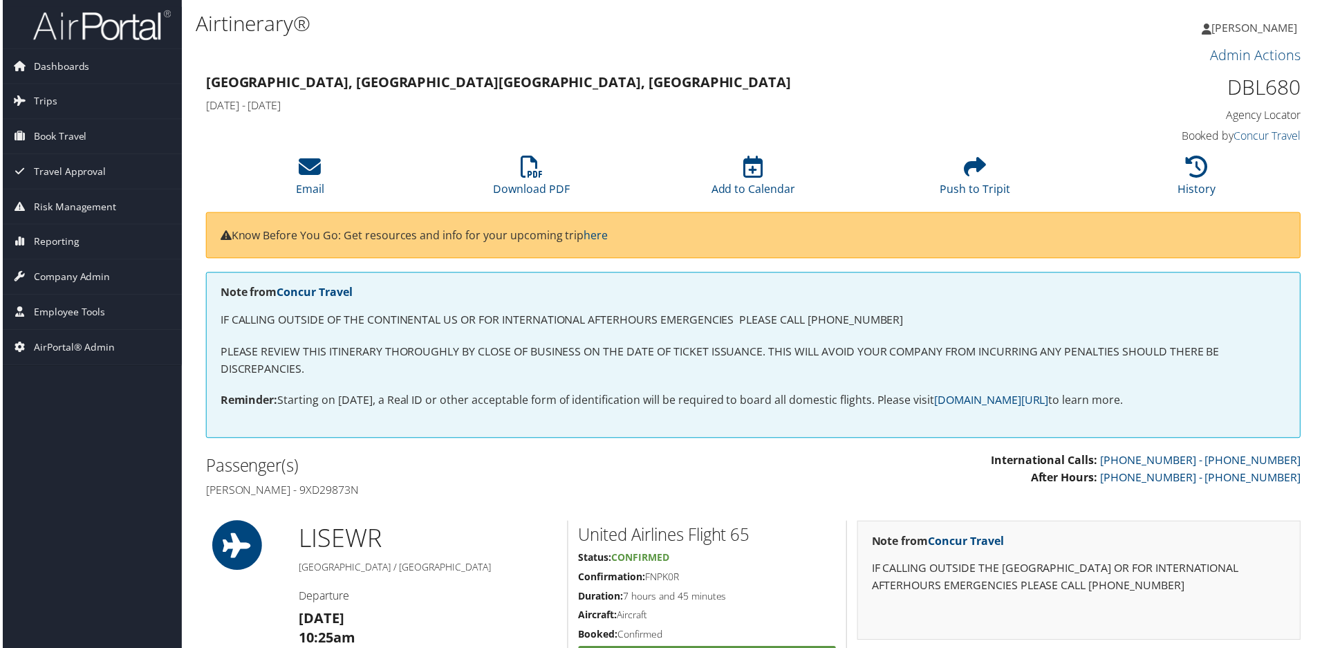
click at [775, 579] on h5 "Confirmation: FNPK0R" at bounding box center [707, 579] width 259 height 14
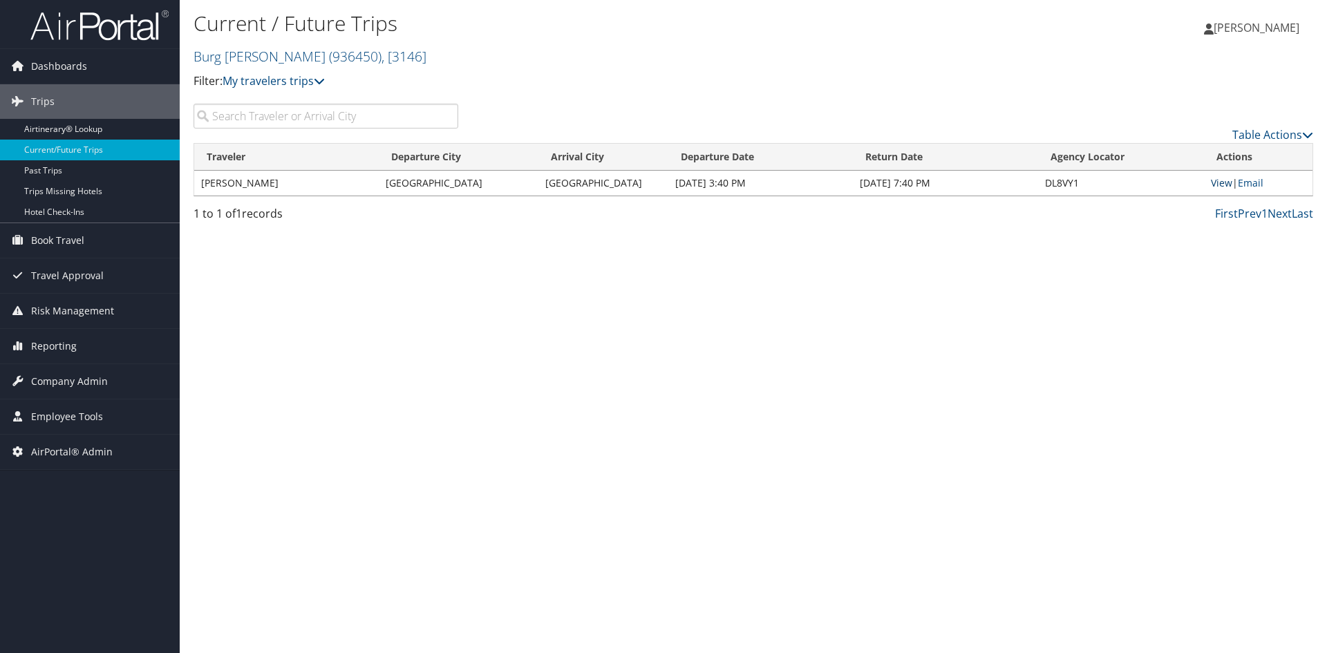
click at [1222, 178] on link "View" at bounding box center [1221, 182] width 21 height 13
click at [73, 374] on span "Company Admin" at bounding box center [69, 381] width 77 height 35
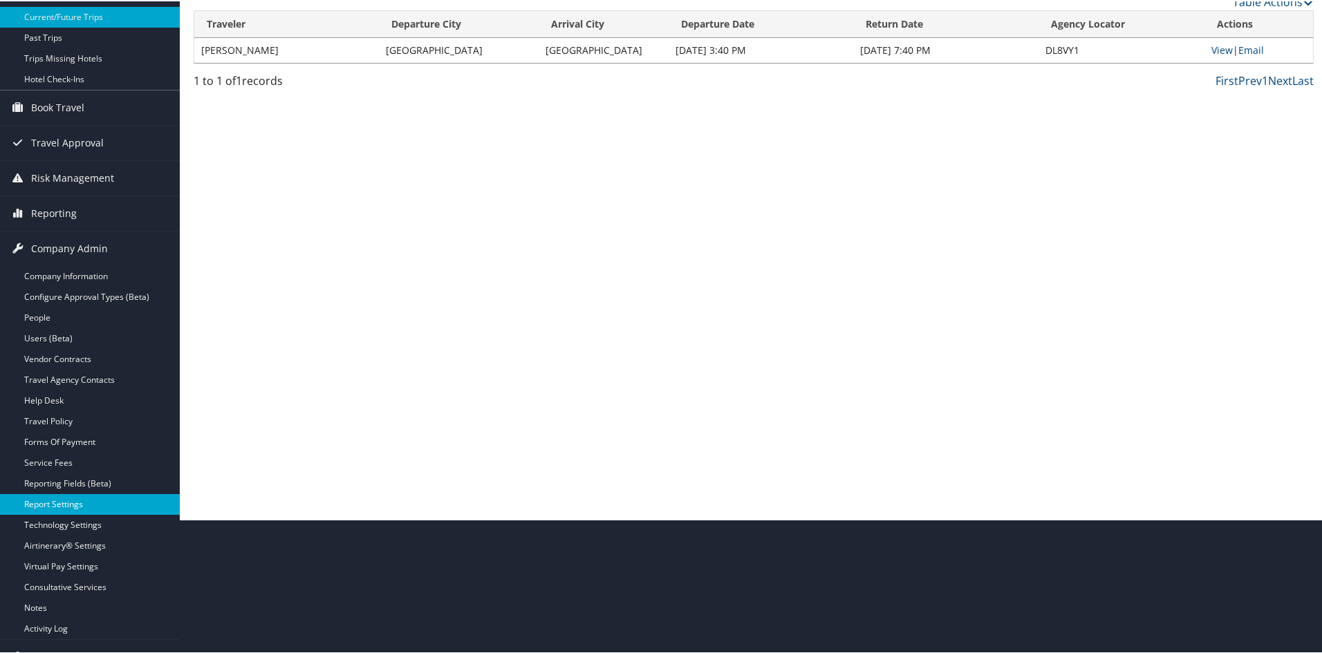
scroll to position [138, 0]
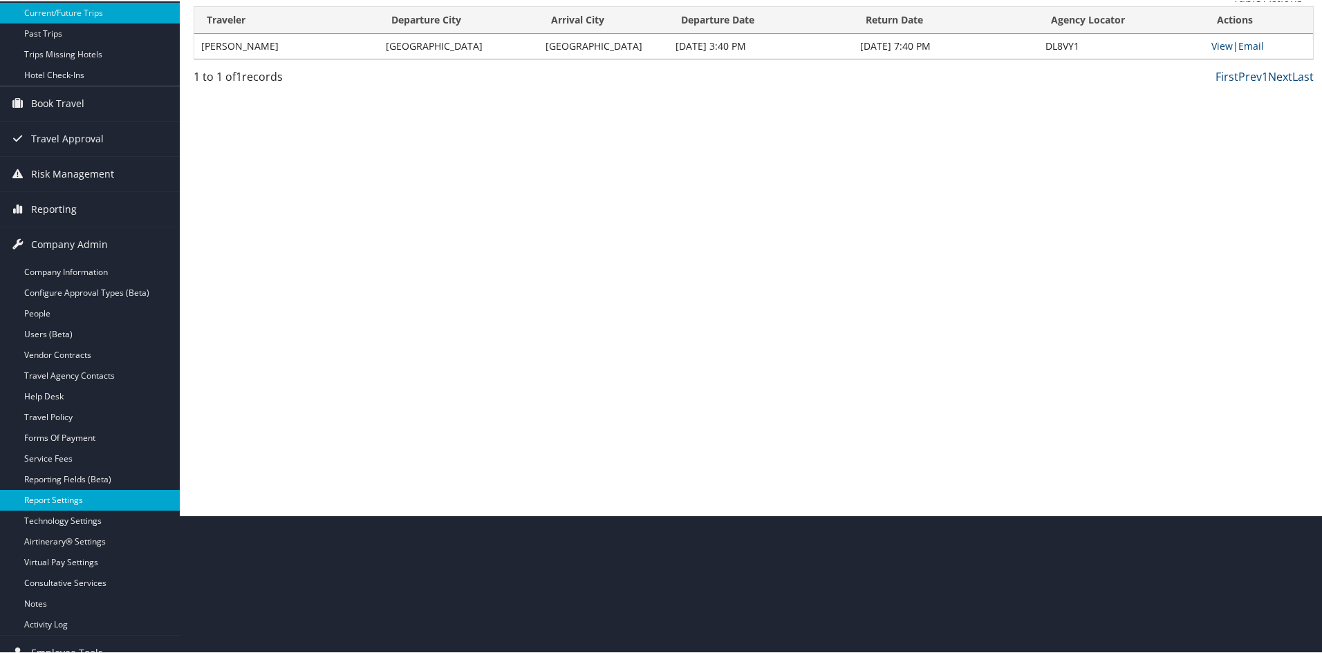
click at [81, 503] on link "Report Settings" at bounding box center [90, 499] width 180 height 21
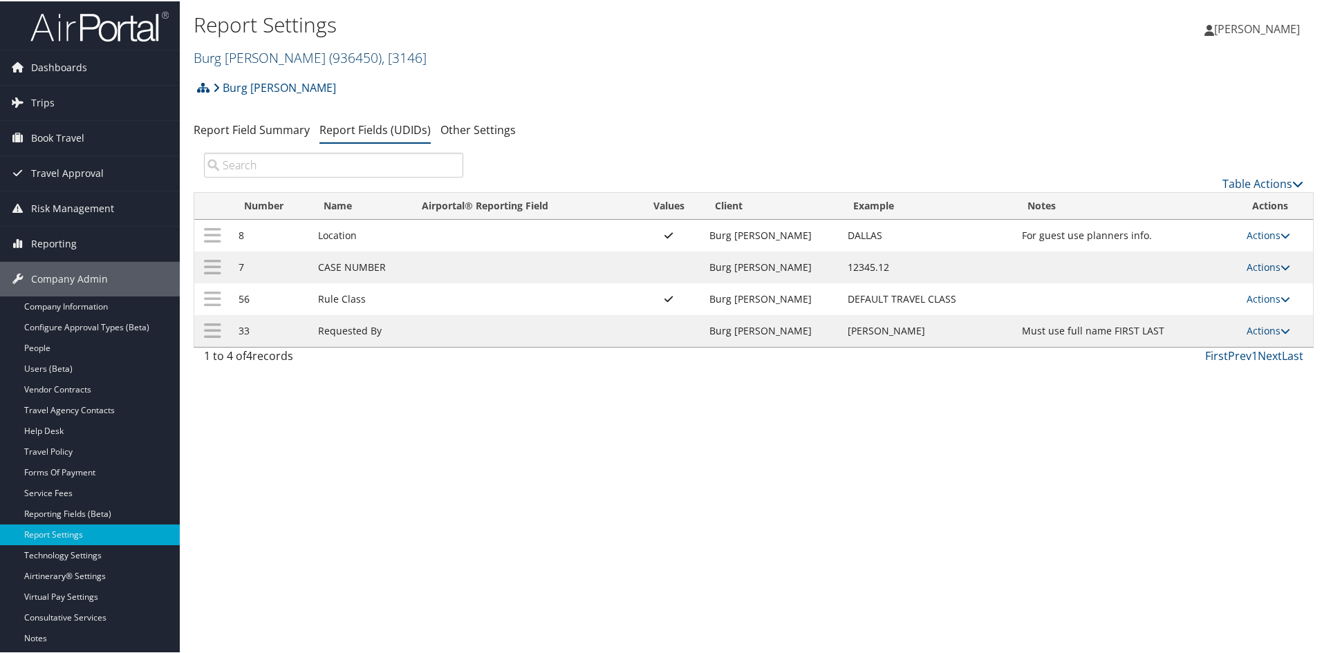
click at [243, 56] on link "Burg [PERSON_NAME] ( 936450 ) , [ 3146 ]" at bounding box center [310, 56] width 233 height 19
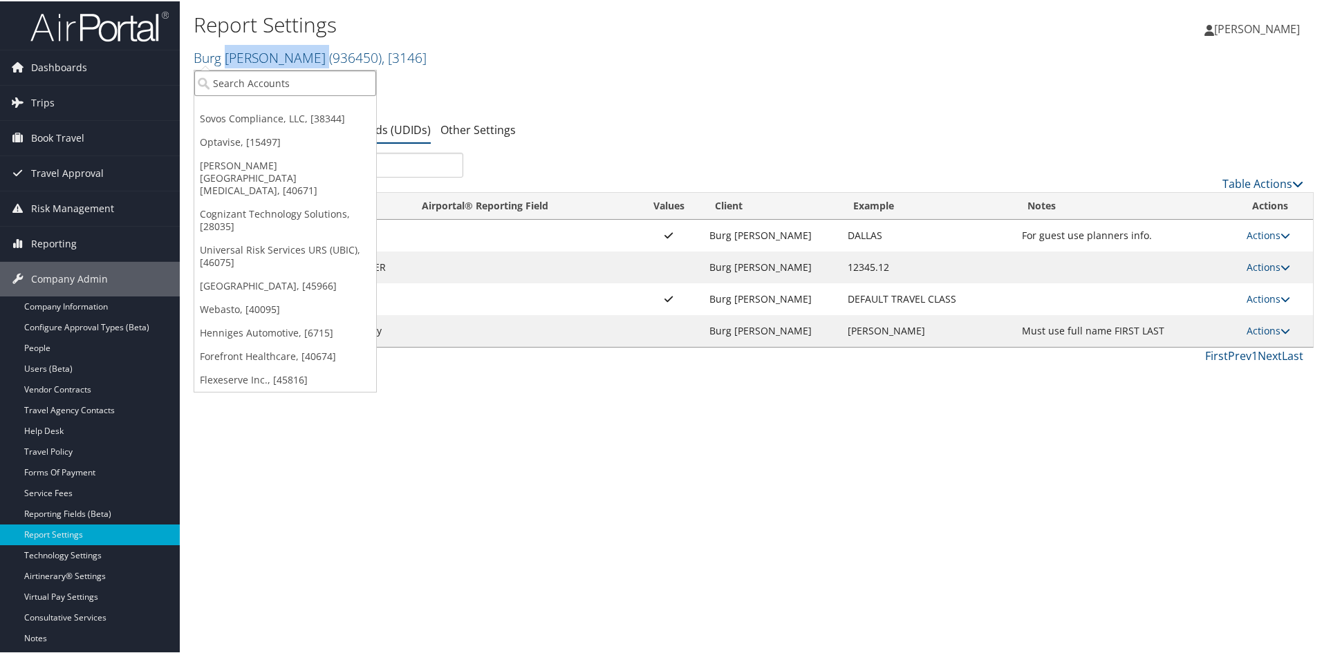
click at [236, 86] on input "search" at bounding box center [285, 82] width 182 height 26
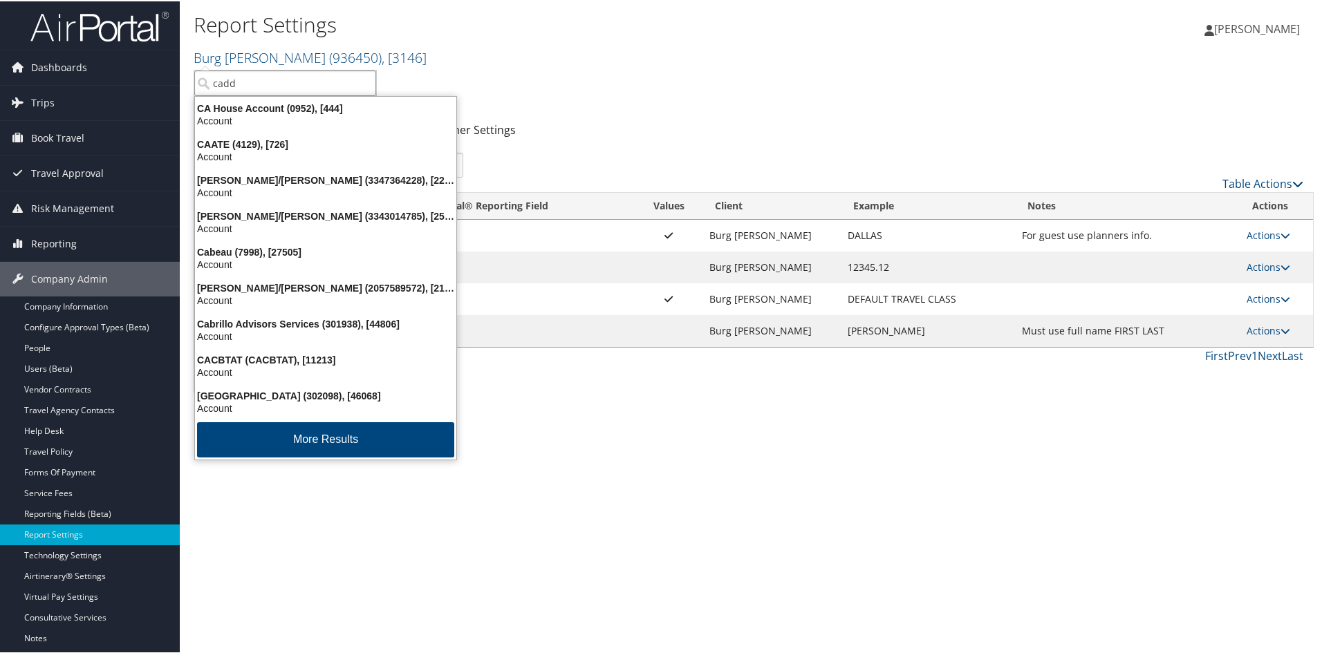
type input "cadde"
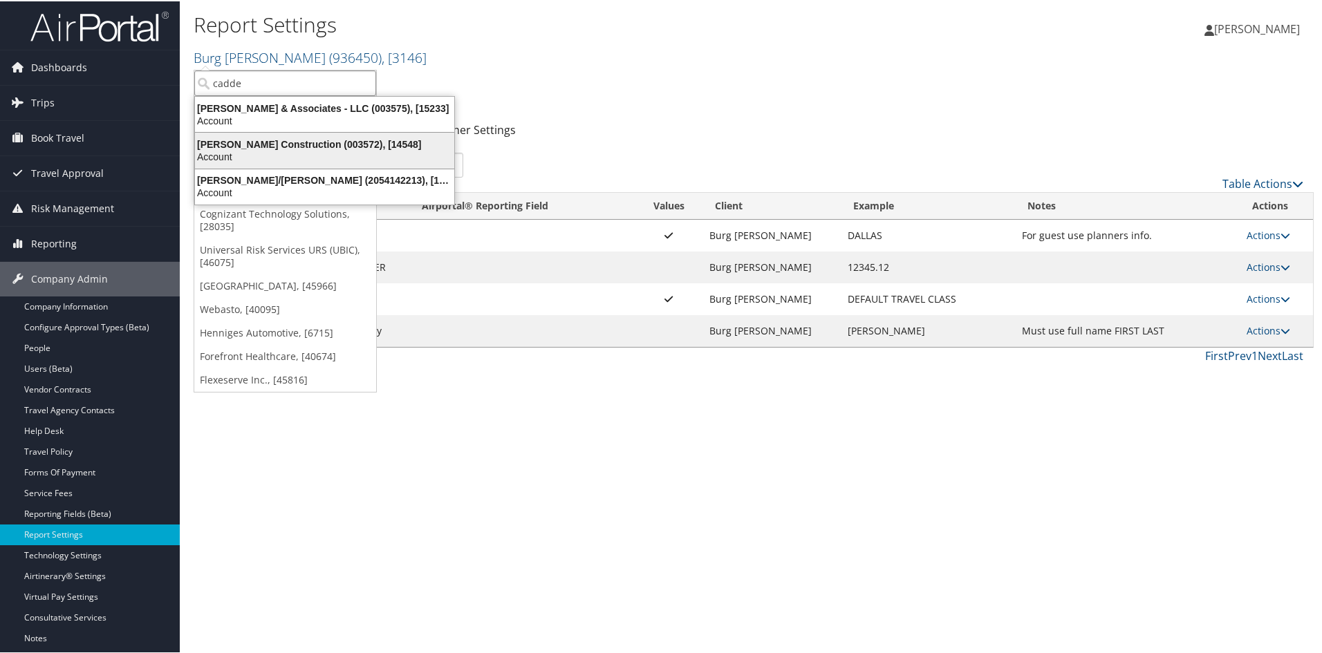
click at [233, 137] on div "Caddell Construction (003572), [14548]" at bounding box center [325, 143] width 276 height 12
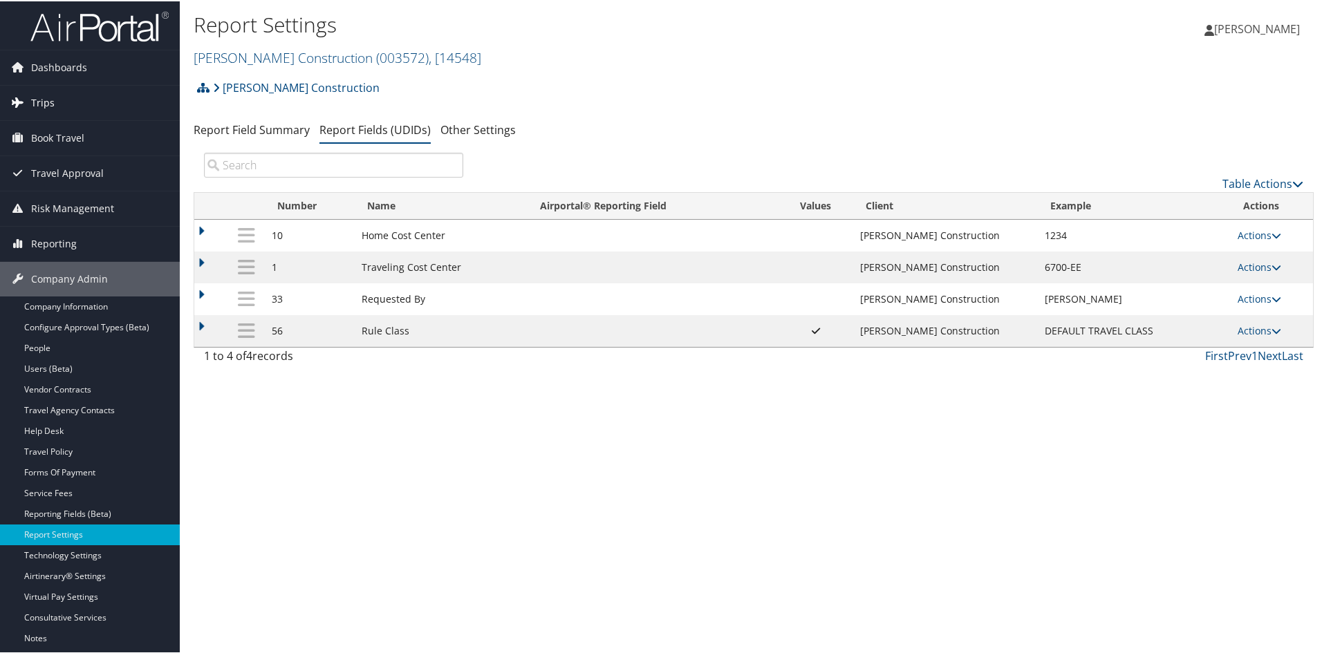
click at [59, 105] on link "Trips" at bounding box center [90, 101] width 180 height 35
click at [41, 93] on span "Trips" at bounding box center [43, 101] width 24 height 35
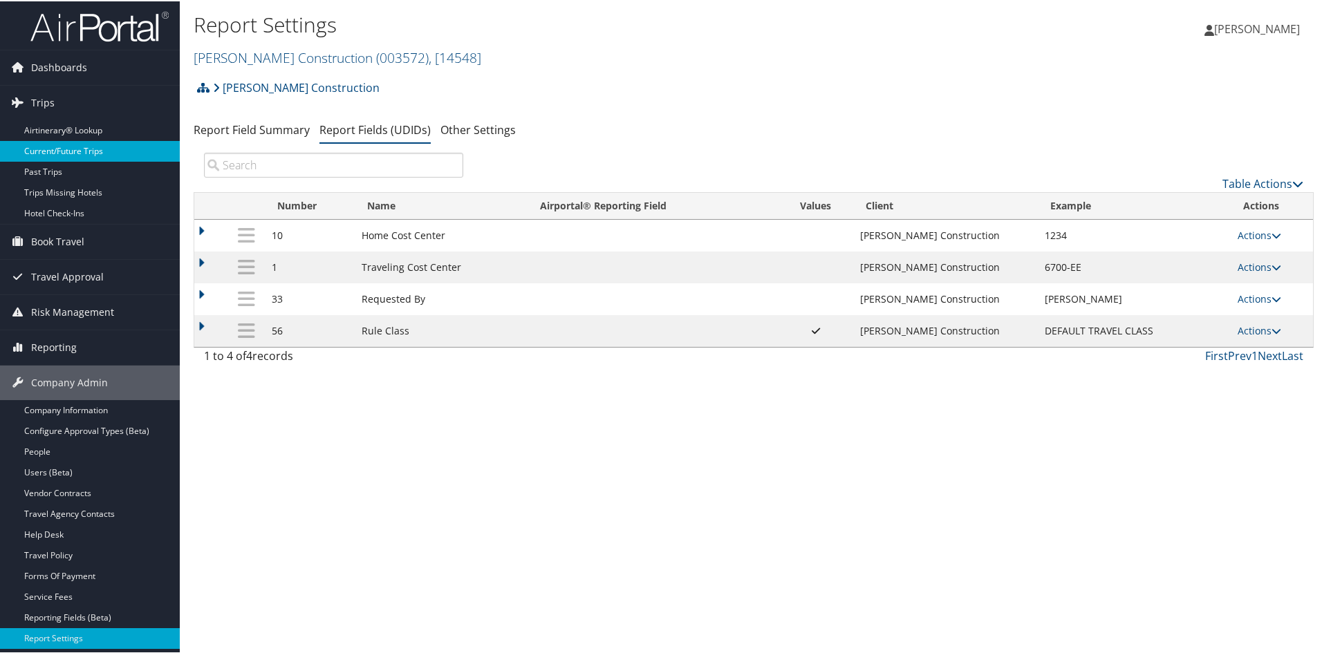
click at [64, 147] on link "Current/Future Trips" at bounding box center [90, 150] width 180 height 21
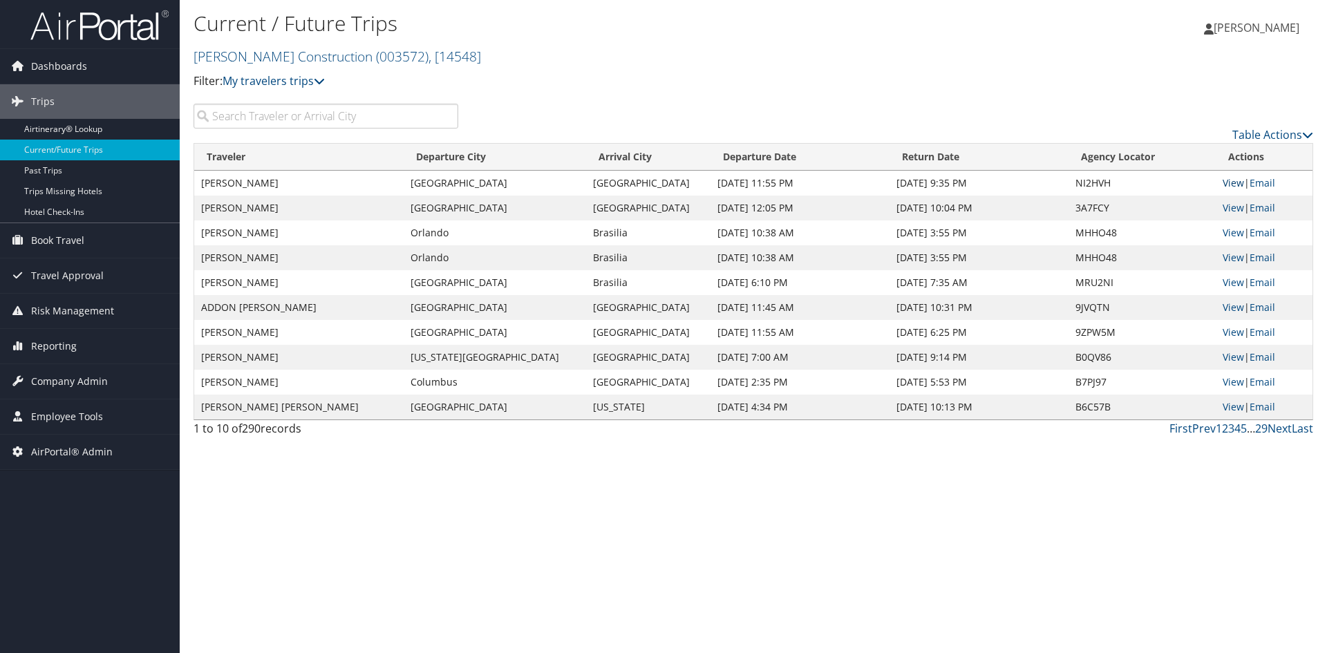
click at [1228, 184] on link "View" at bounding box center [1233, 182] width 21 height 13
click at [74, 379] on span "Company Admin" at bounding box center [69, 381] width 77 height 35
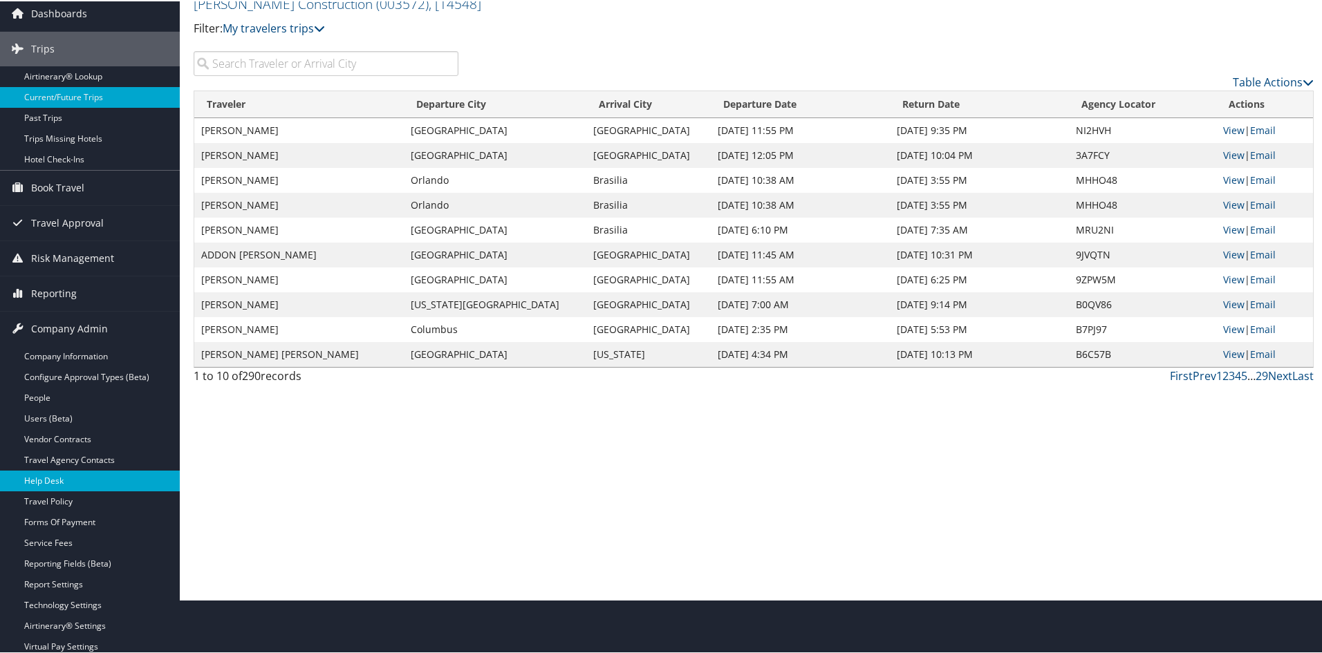
scroll to position [69, 0]
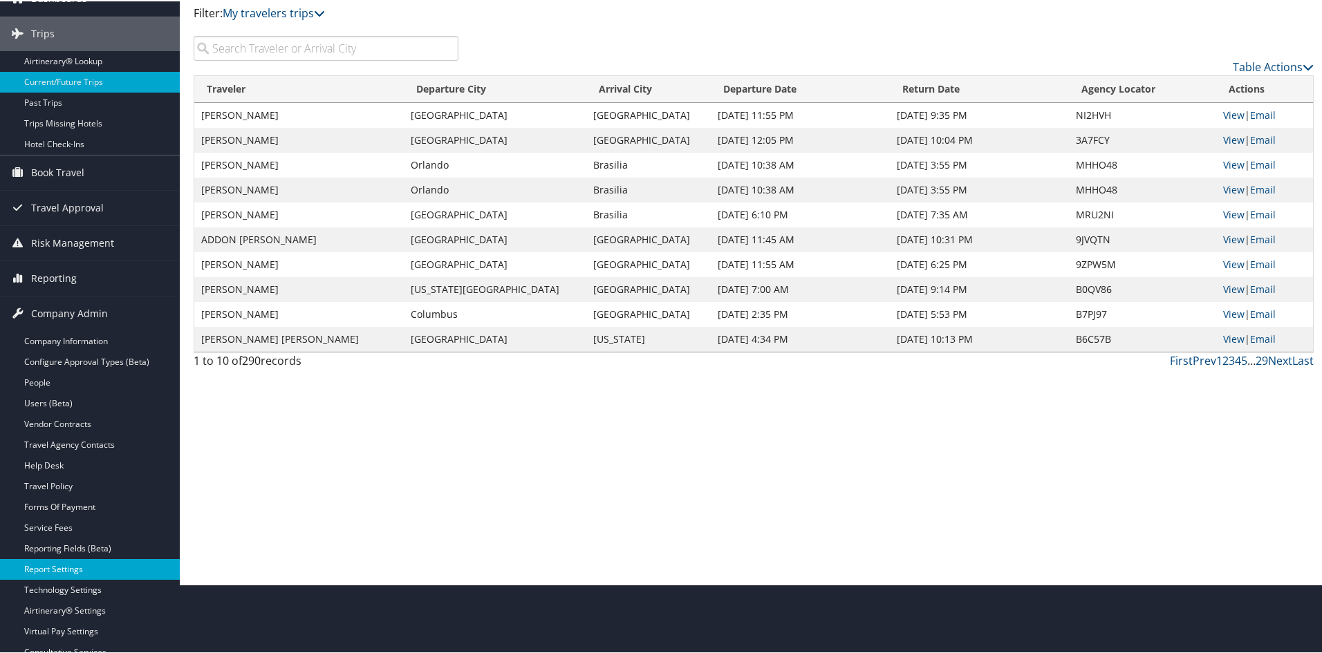
click at [58, 561] on link "Report Settings" at bounding box center [90, 568] width 180 height 21
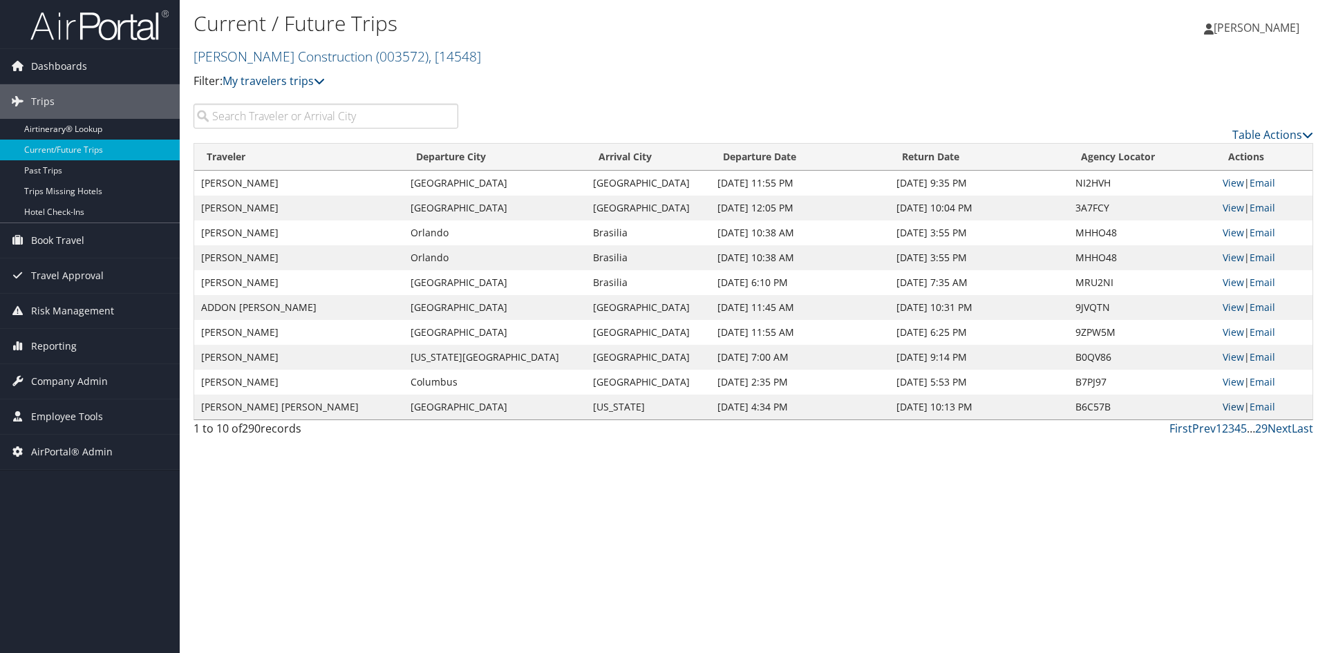
click at [1230, 408] on link "View" at bounding box center [1233, 406] width 21 height 13
click at [1233, 330] on link "View" at bounding box center [1233, 332] width 21 height 13
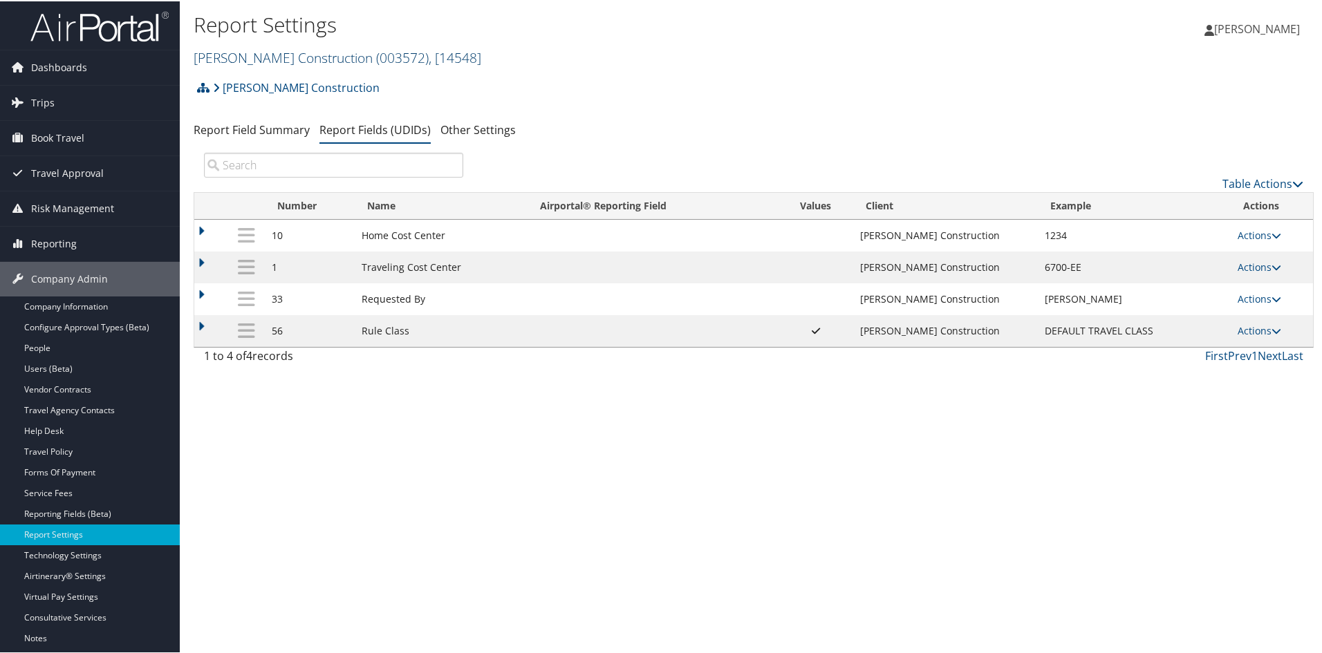
click at [266, 52] on link "Caddell Construction ( 003572 ) , [ 14548 ]" at bounding box center [338, 56] width 288 height 19
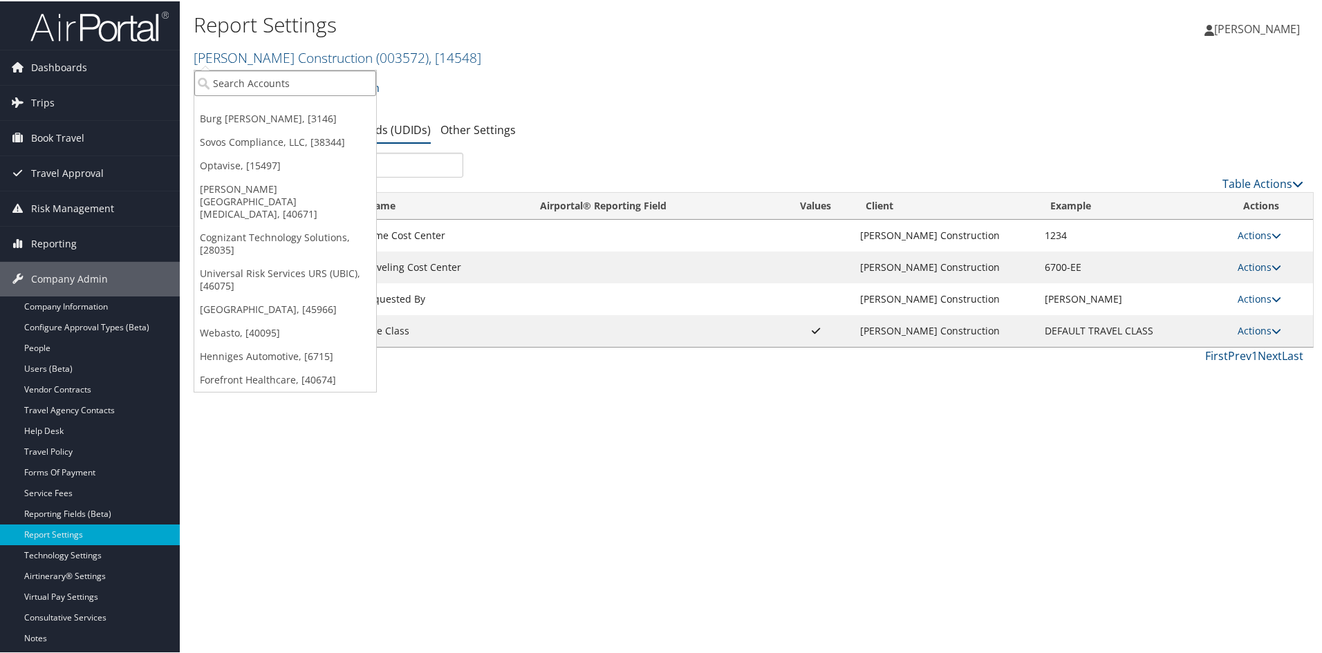
click at [259, 73] on input "search" at bounding box center [285, 82] width 182 height 26
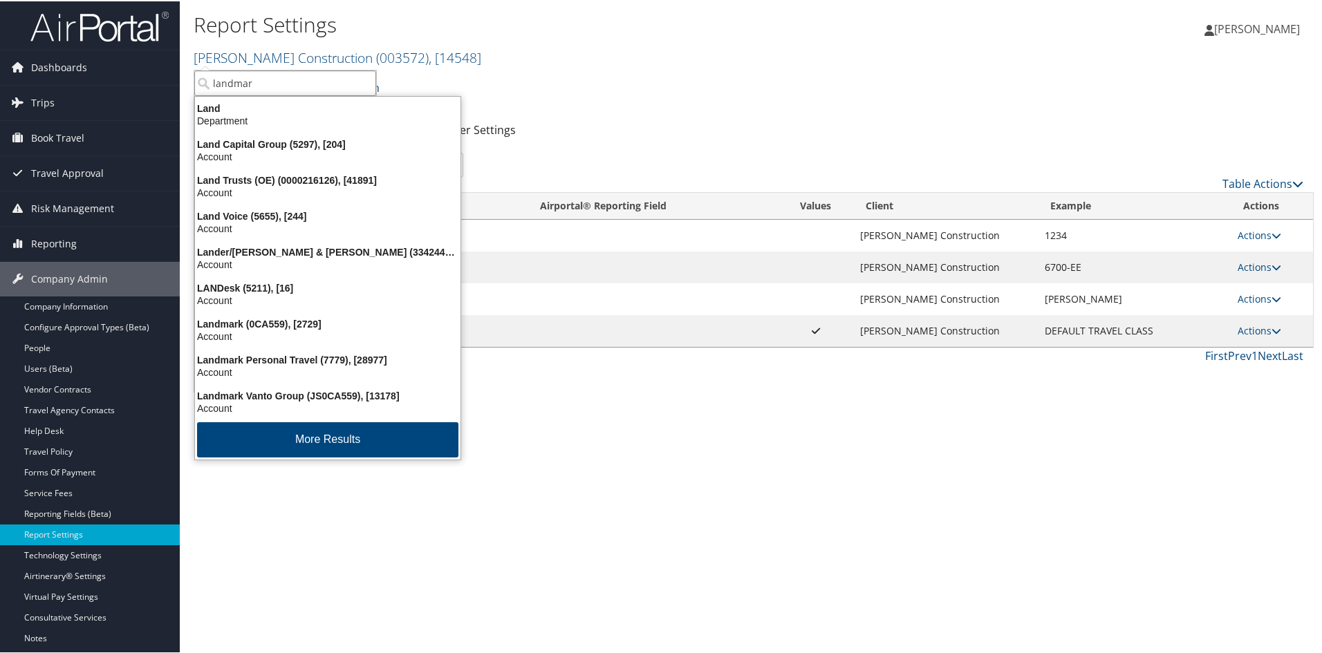
type input "landmark"
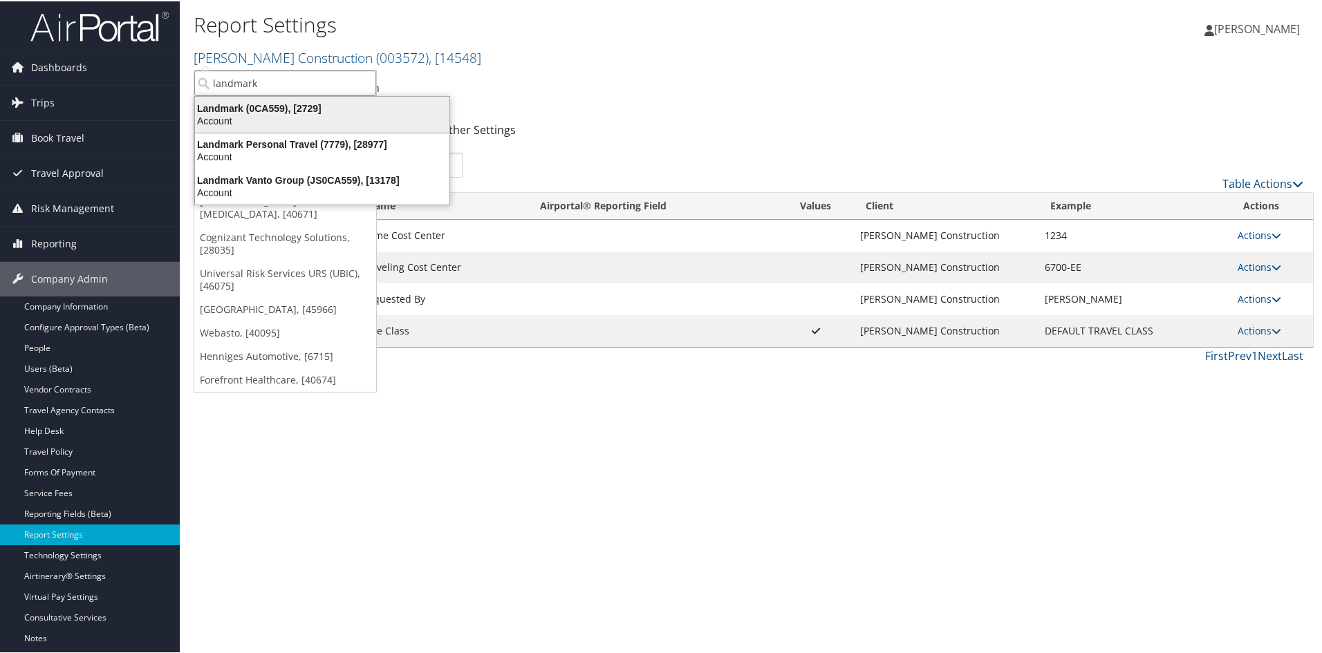
click at [255, 100] on div "Landmark (0CA559), [2729] Account" at bounding box center [322, 113] width 250 height 32
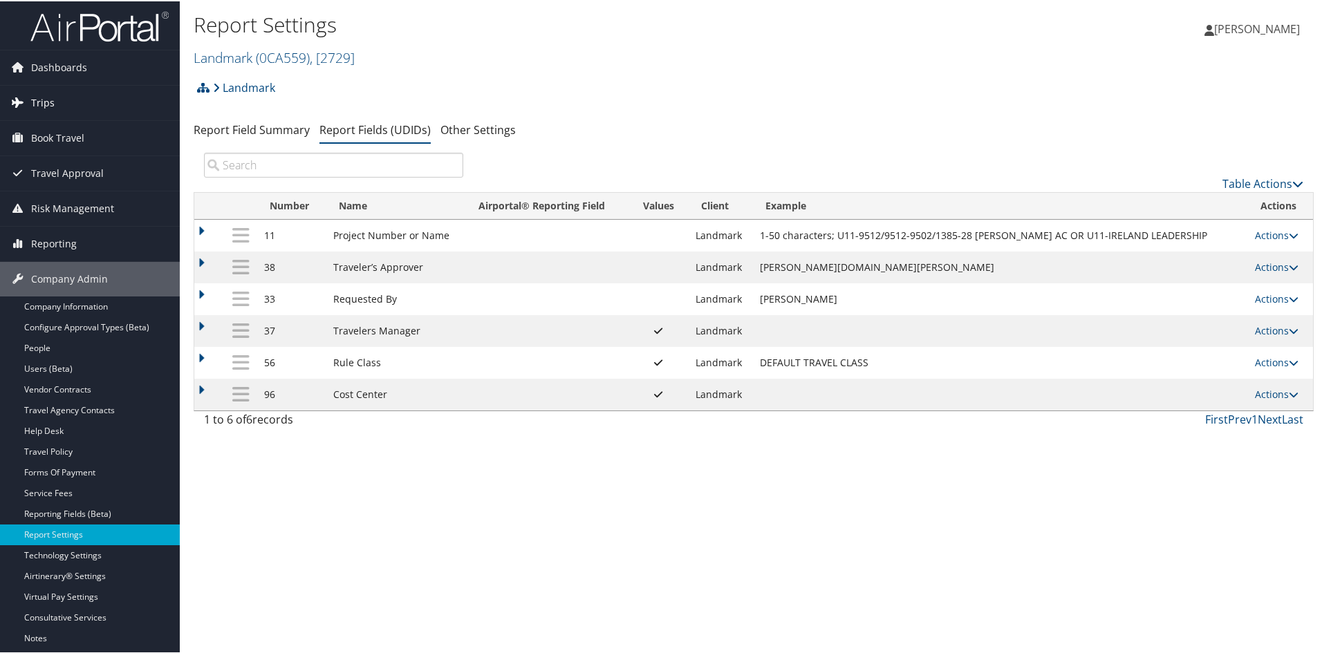
click at [55, 109] on link "Trips" at bounding box center [90, 101] width 180 height 35
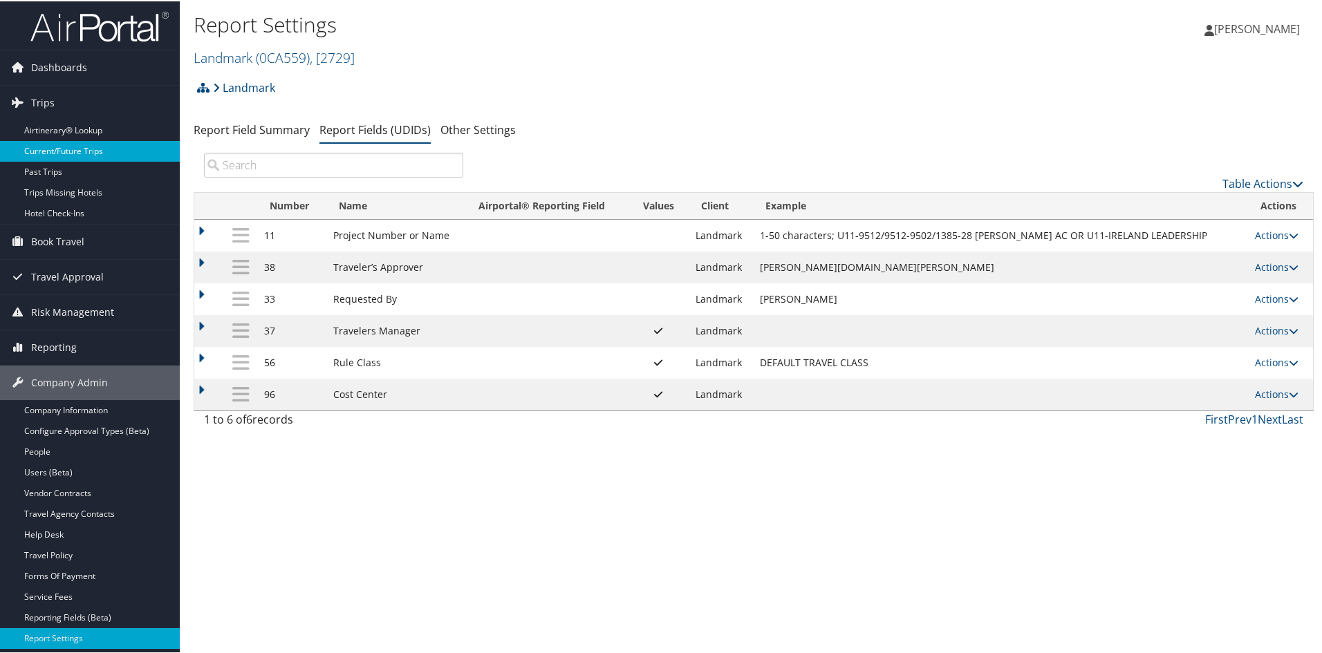
click at [73, 143] on link "Current/Future Trips" at bounding box center [90, 150] width 180 height 21
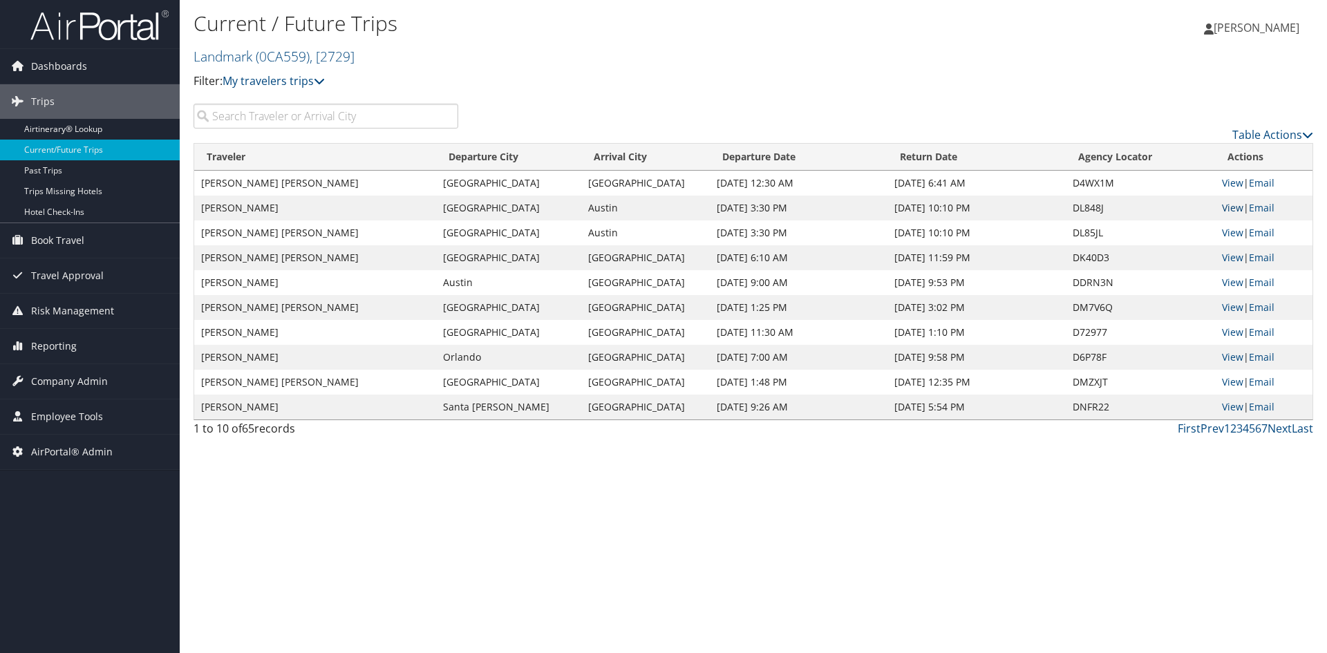
click at [1233, 209] on link "View" at bounding box center [1232, 207] width 21 height 13
click at [1226, 258] on link "View" at bounding box center [1232, 257] width 21 height 13
click at [76, 384] on span "Company Admin" at bounding box center [69, 381] width 77 height 35
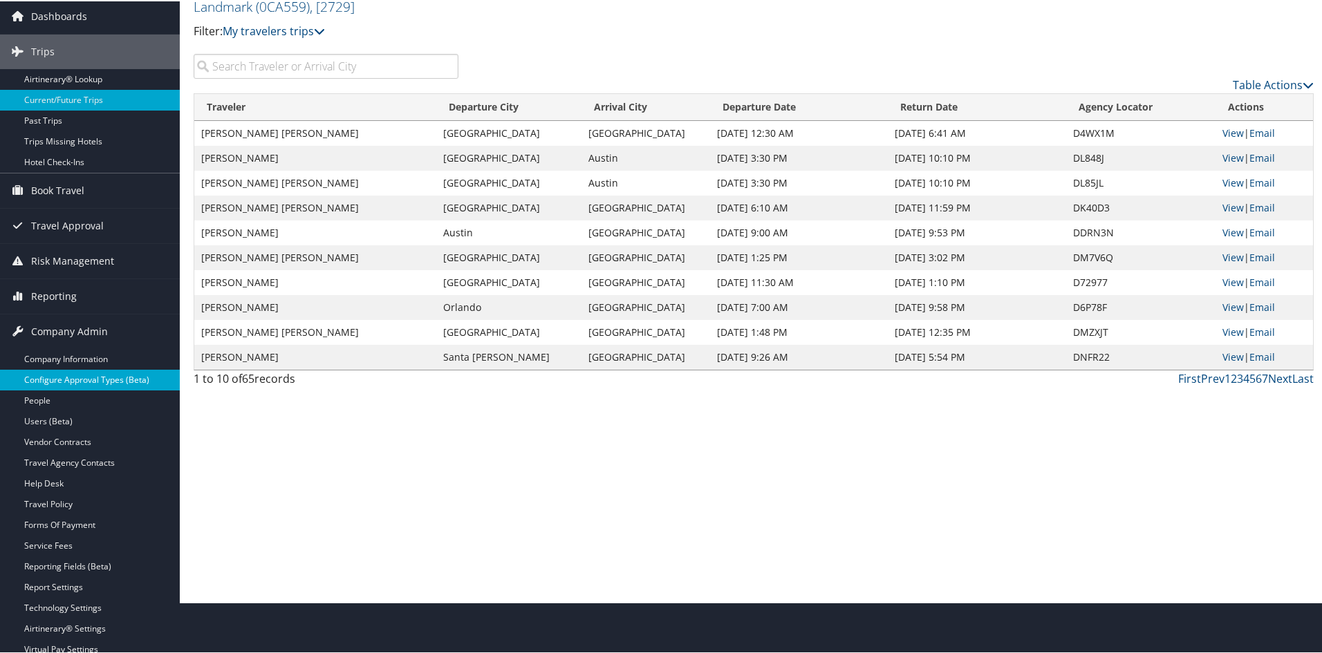
scroll to position [138, 0]
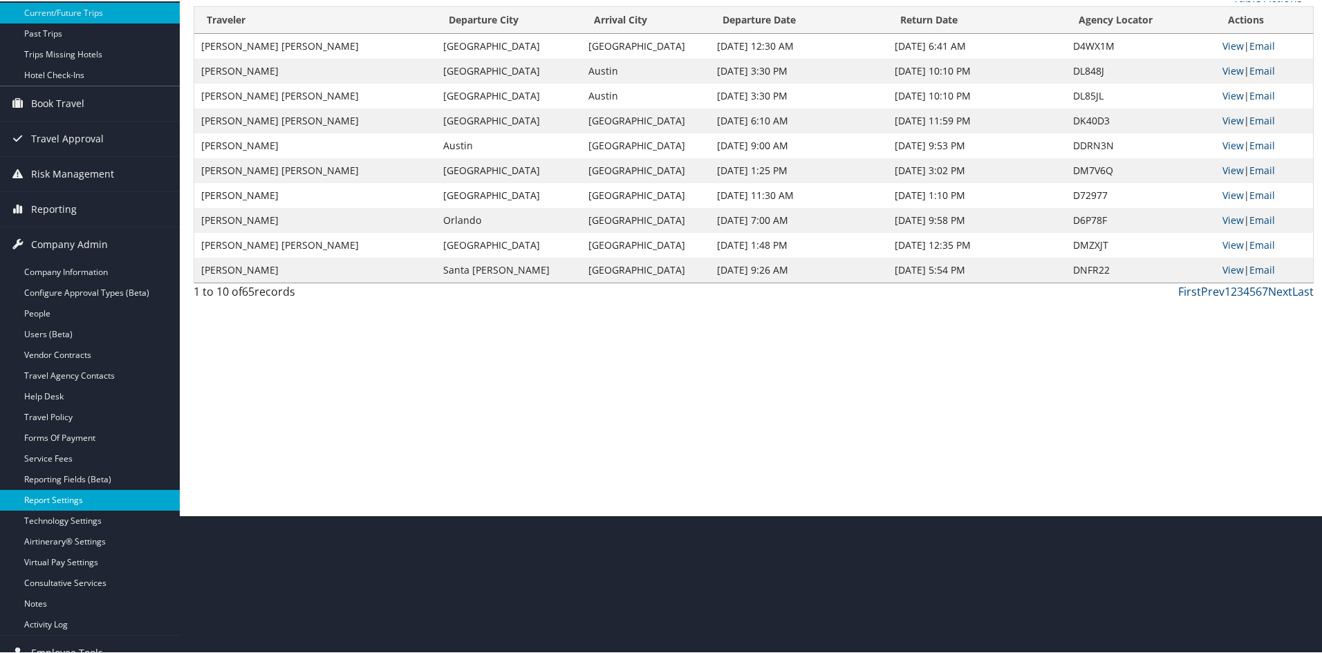
click at [62, 498] on link "Report Settings" at bounding box center [90, 499] width 180 height 21
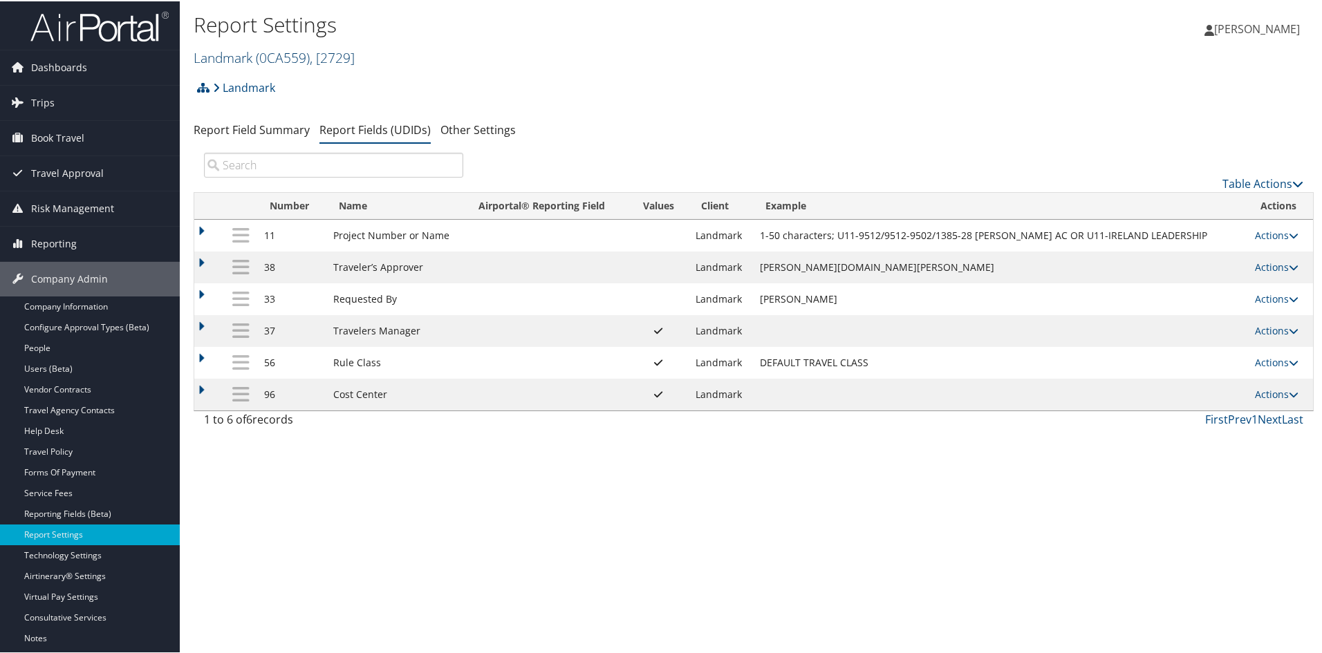
click at [209, 56] on link "Landmark ( 0CA559 ) , [ 2729 ]" at bounding box center [274, 56] width 161 height 19
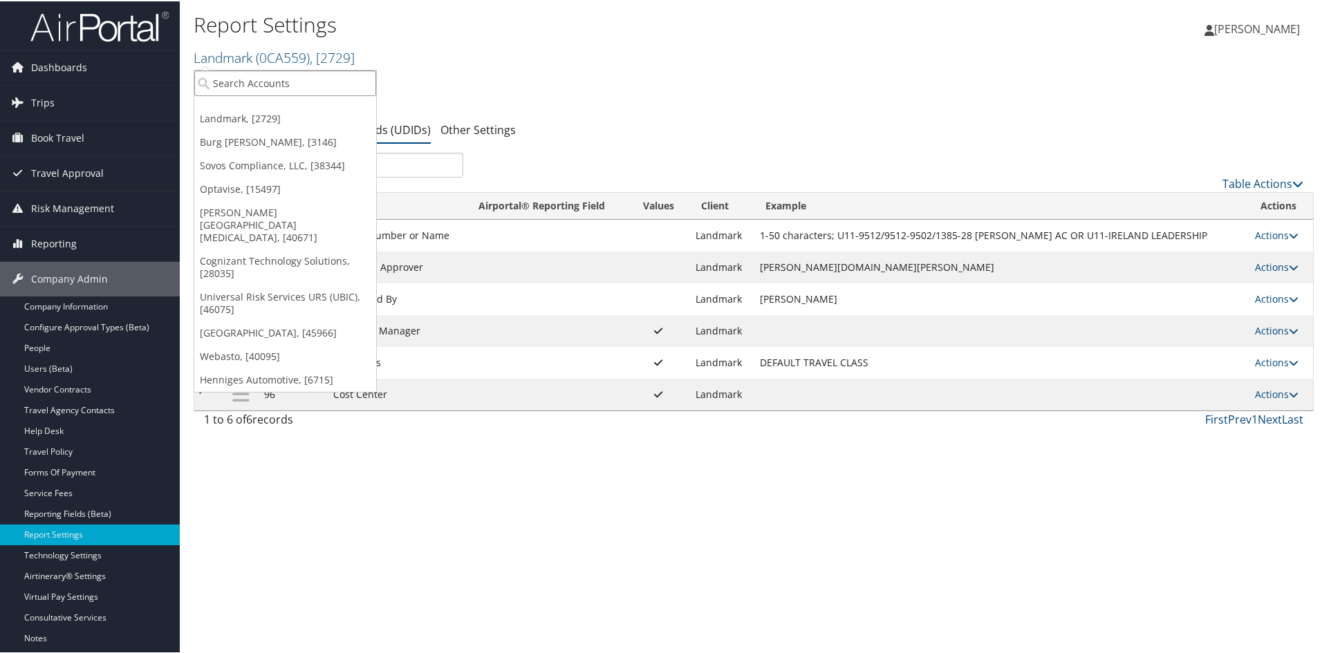
click at [227, 87] on input "search" at bounding box center [285, 82] width 182 height 26
type input "MSU"
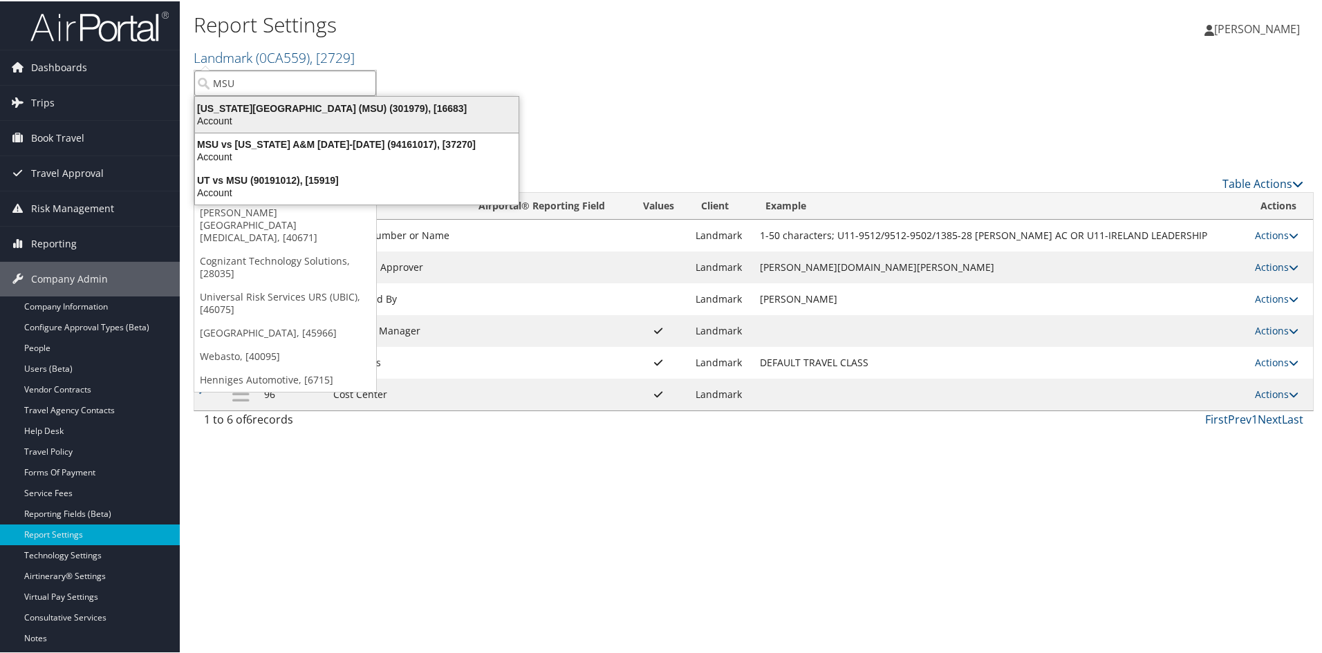
click at [251, 109] on div "Michigan State University (MSU) (301979), [16683]" at bounding box center [357, 107] width 340 height 12
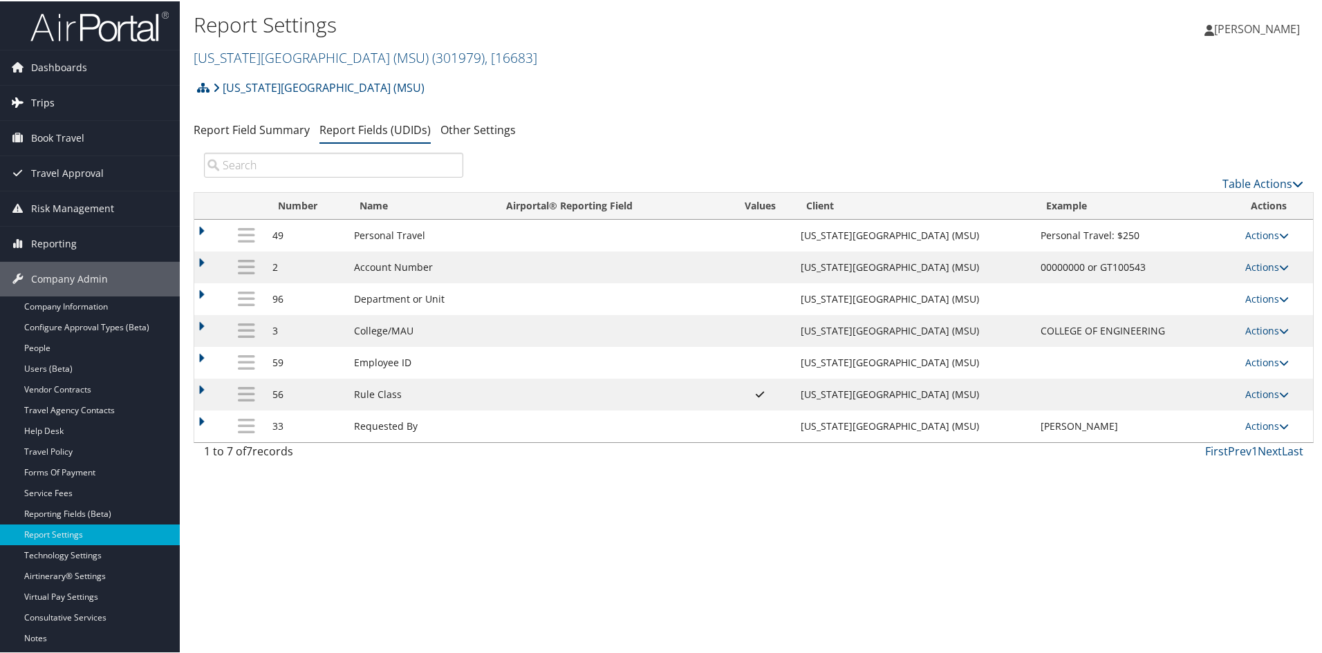
click at [80, 104] on link "Trips" at bounding box center [90, 101] width 180 height 35
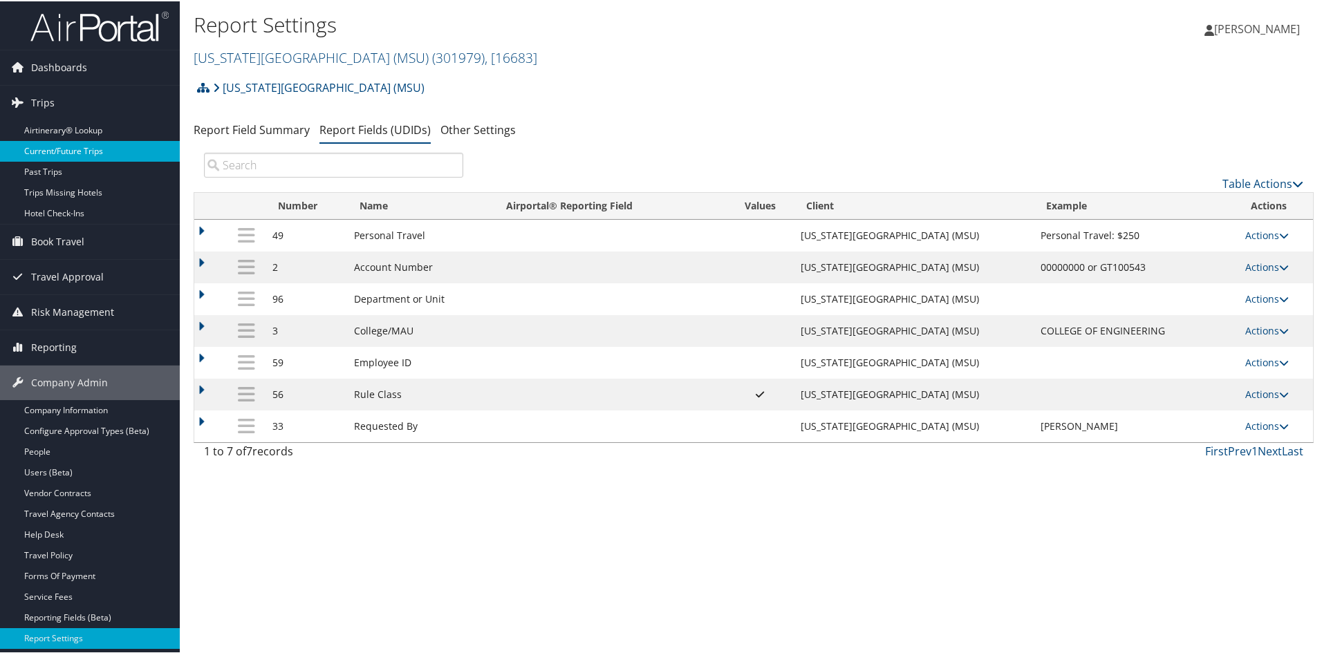
click at [76, 143] on link "Current/Future Trips" at bounding box center [90, 150] width 180 height 21
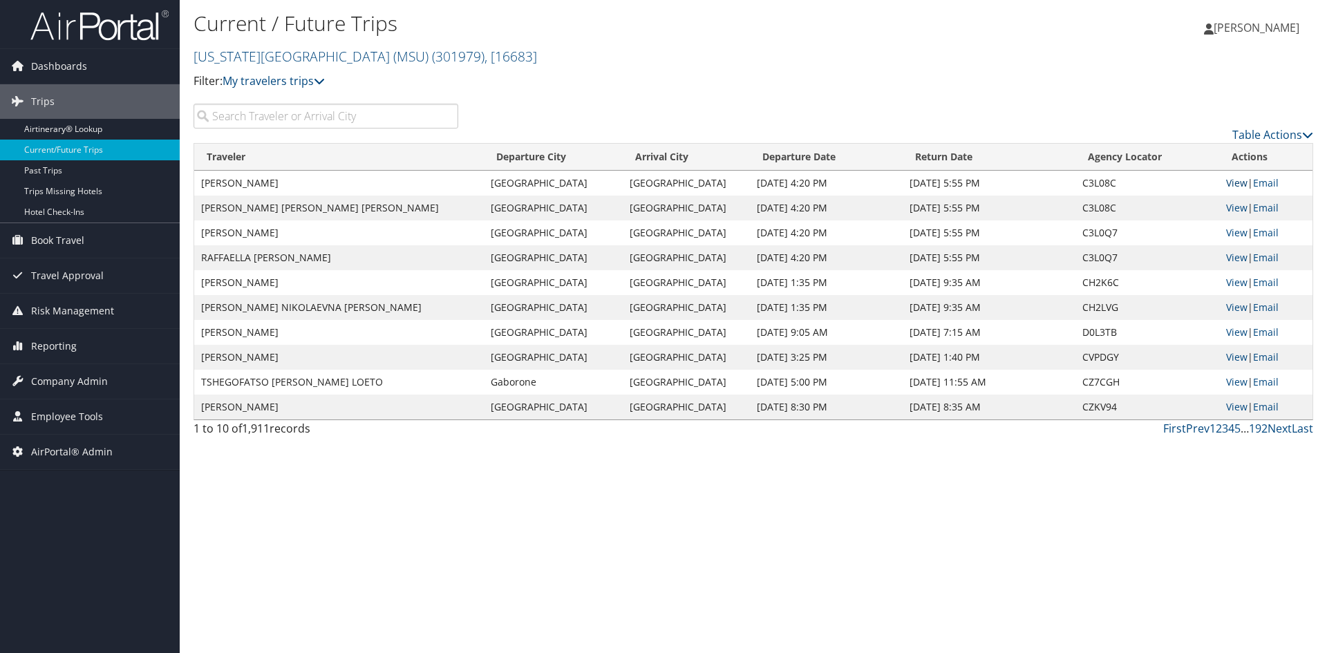
click at [1234, 185] on link "View" at bounding box center [1236, 182] width 21 height 13
click at [311, 57] on link "Michigan State University (MSU) ( 301979 ) , [ 16683 ]" at bounding box center [366, 56] width 344 height 19
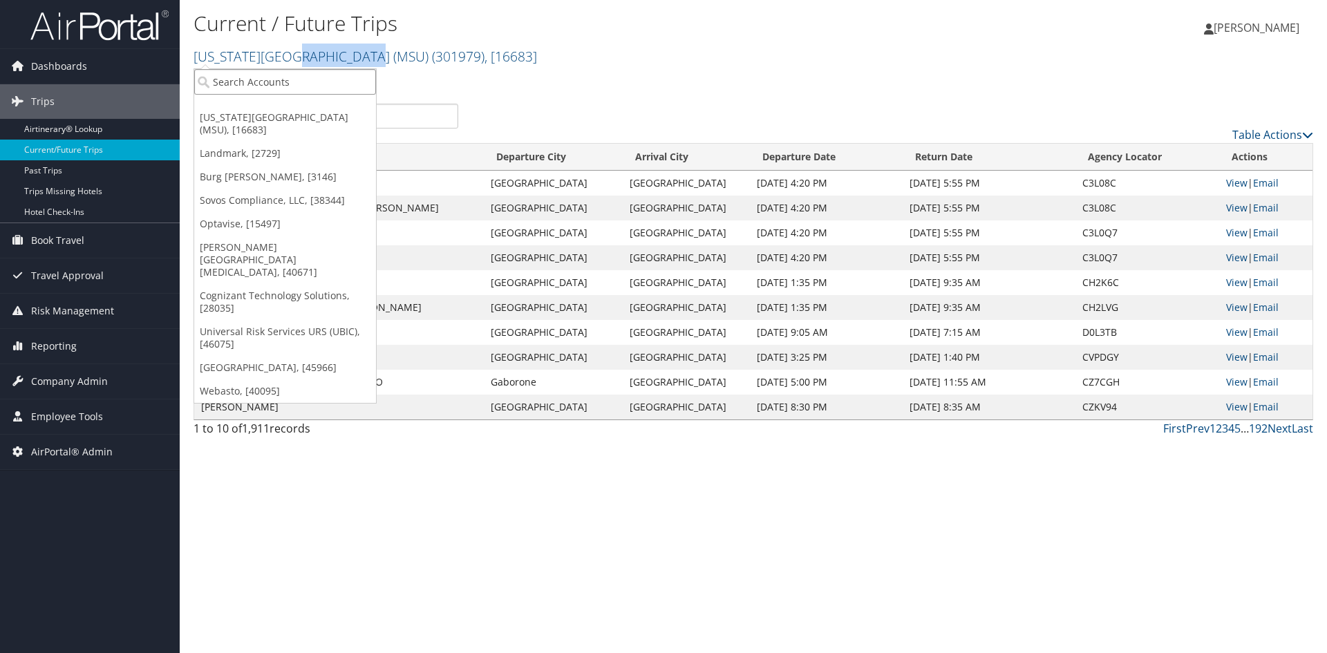
click at [298, 70] on input "search" at bounding box center [285, 82] width 182 height 26
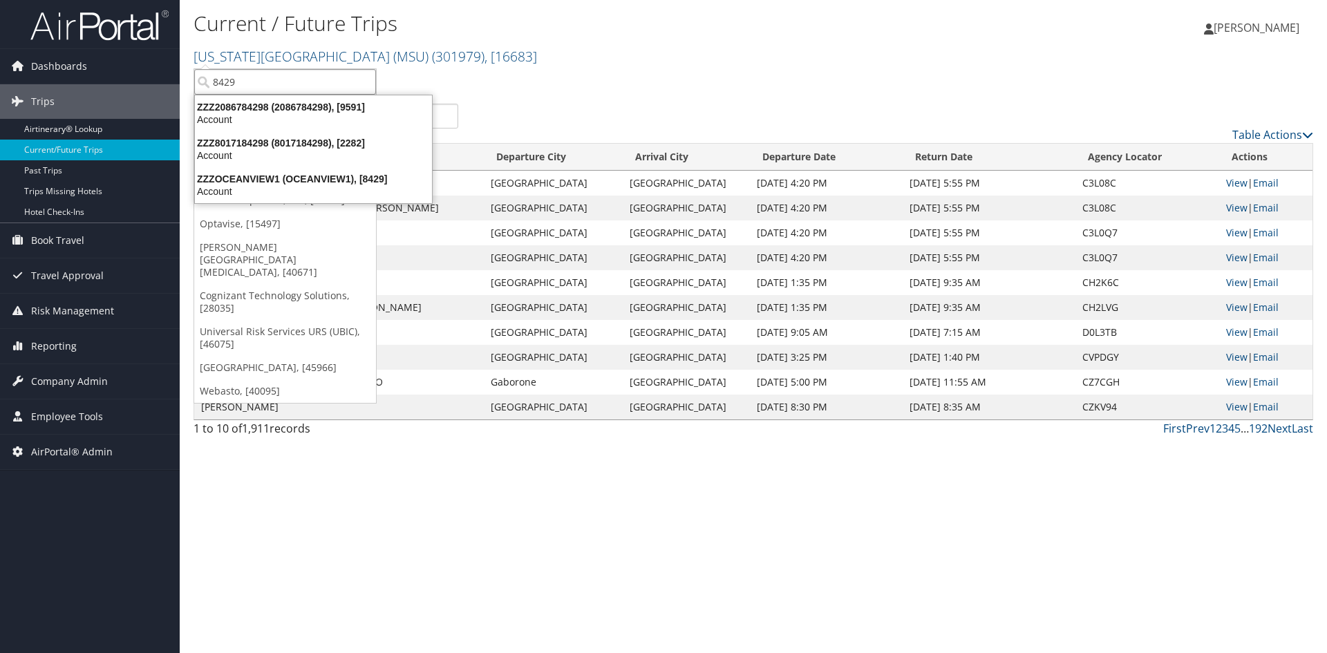
type input "8429"
drag, startPoint x: 245, startPoint y: 79, endPoint x: 195, endPoint y: 77, distance: 49.8
click at [195, 77] on input "8429" at bounding box center [285, 82] width 182 height 26
type input "alfa"
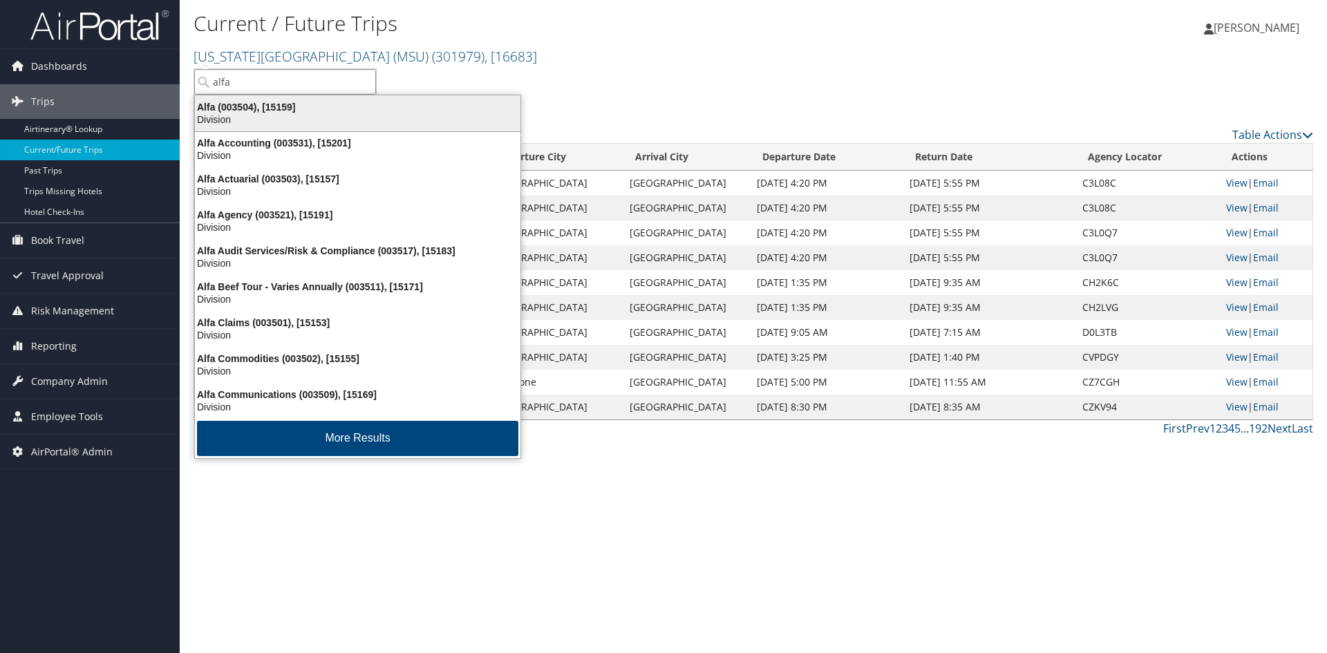
click at [248, 107] on div "Alfa (003504), [15159]" at bounding box center [358, 107] width 342 height 12
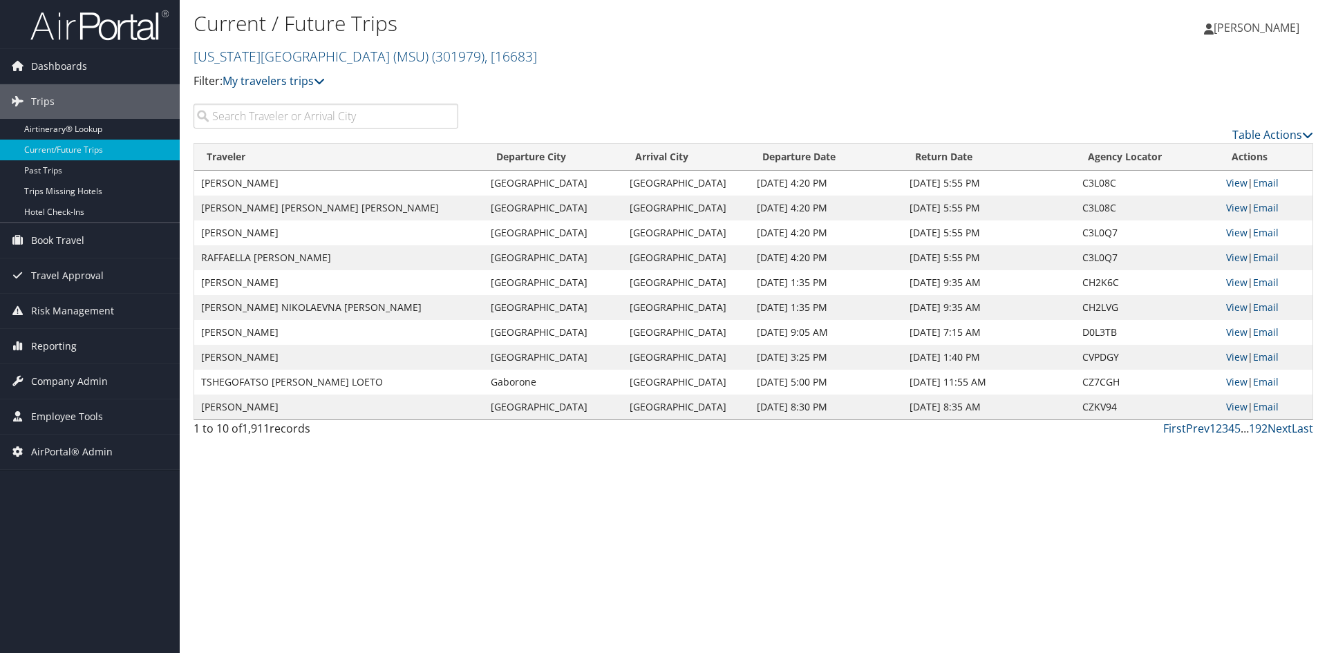
click at [248, 107] on input "search" at bounding box center [326, 116] width 265 height 25
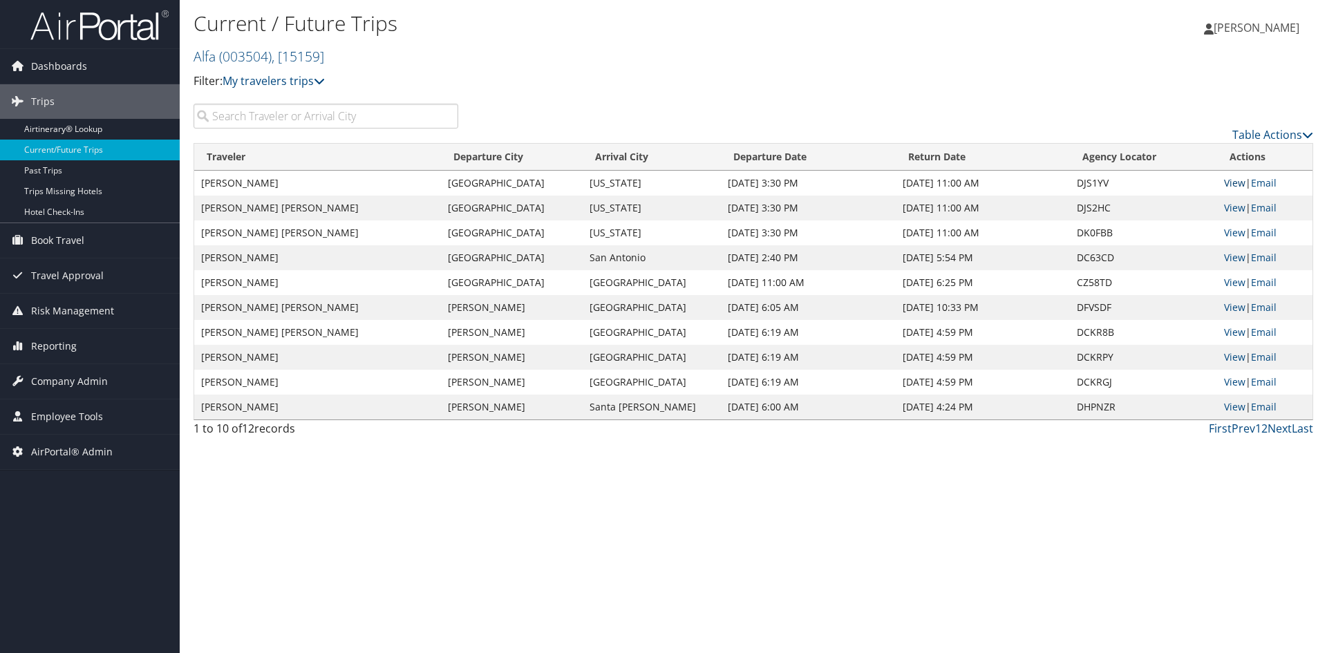
click at [1234, 182] on link "View" at bounding box center [1234, 182] width 21 height 13
click at [1231, 406] on link "View" at bounding box center [1234, 406] width 21 height 13
